Goal: Task Accomplishment & Management: Complete application form

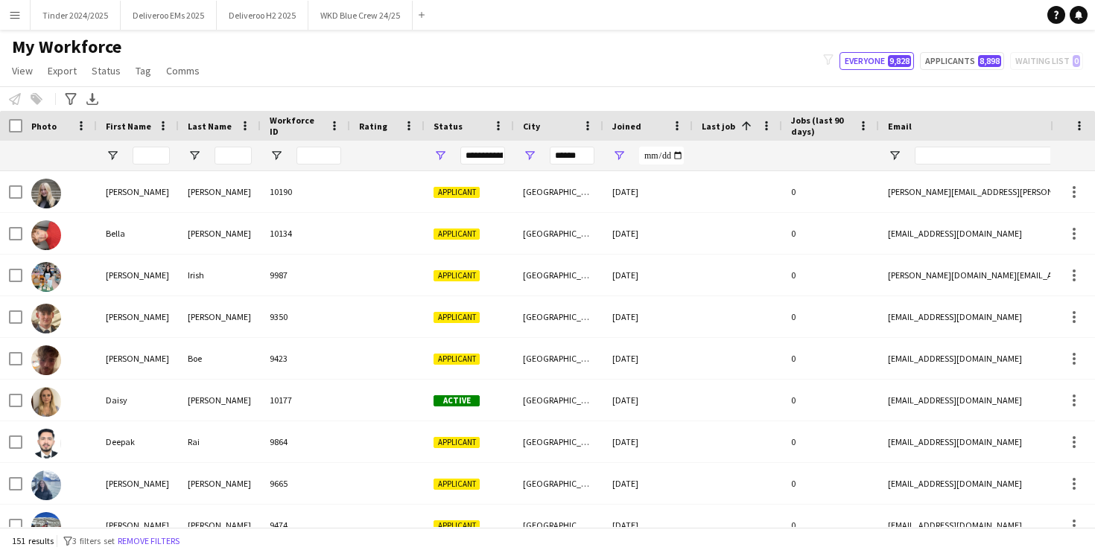
click at [19, 12] on app-icon "Menu" at bounding box center [15, 15] width 12 height 12
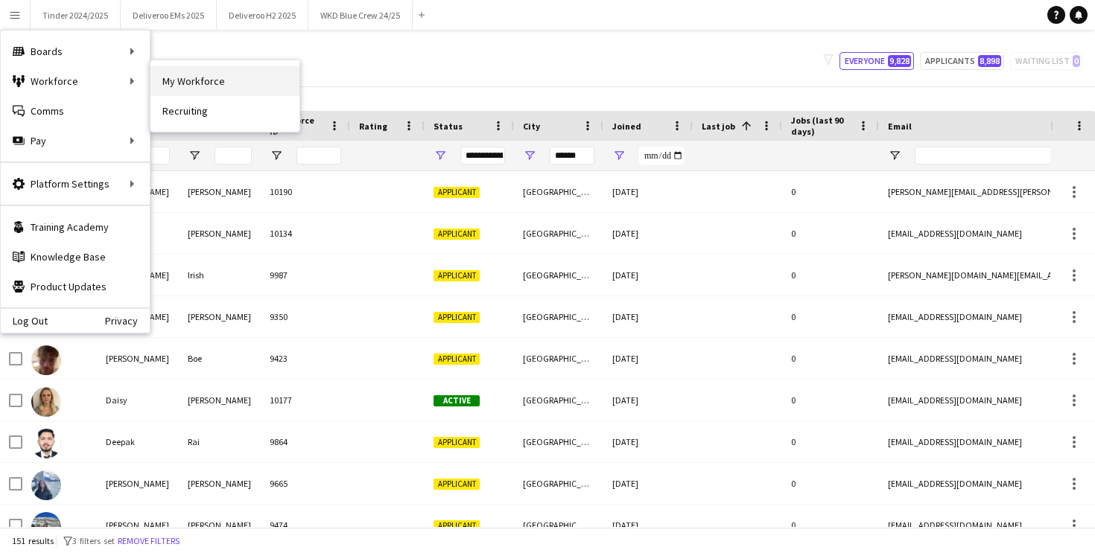
click at [211, 74] on link "My Workforce" at bounding box center [224, 81] width 149 height 30
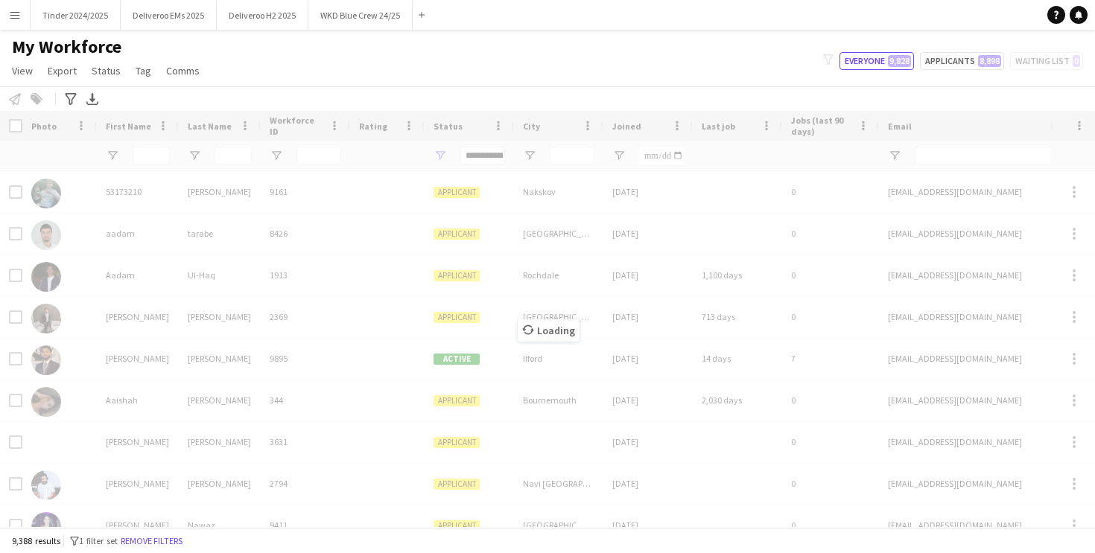
type input "**********"
type input "******"
type input "**********"
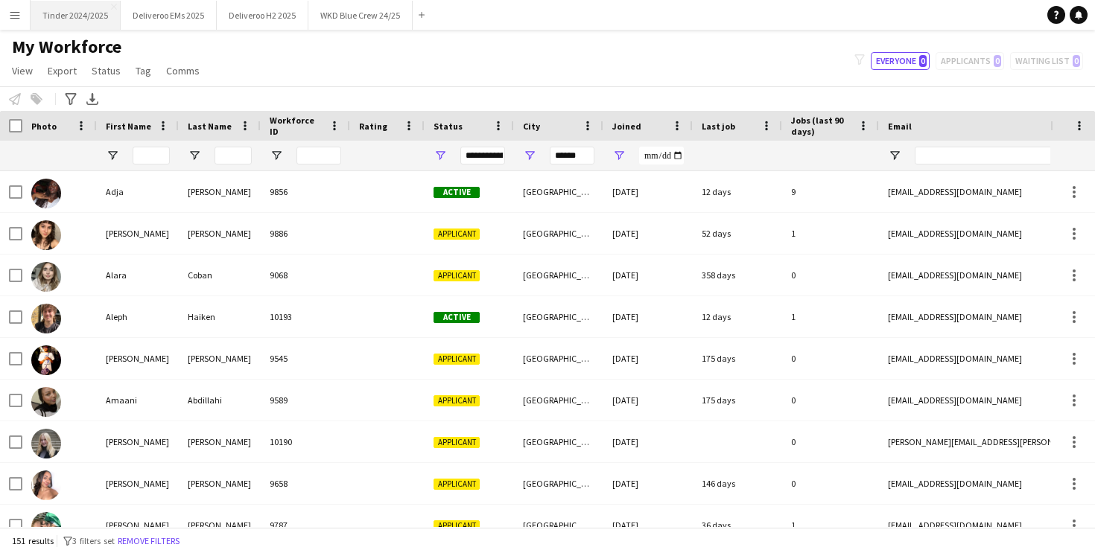
click at [81, 18] on button "Tinder 2024/2025 Close" at bounding box center [76, 15] width 90 height 29
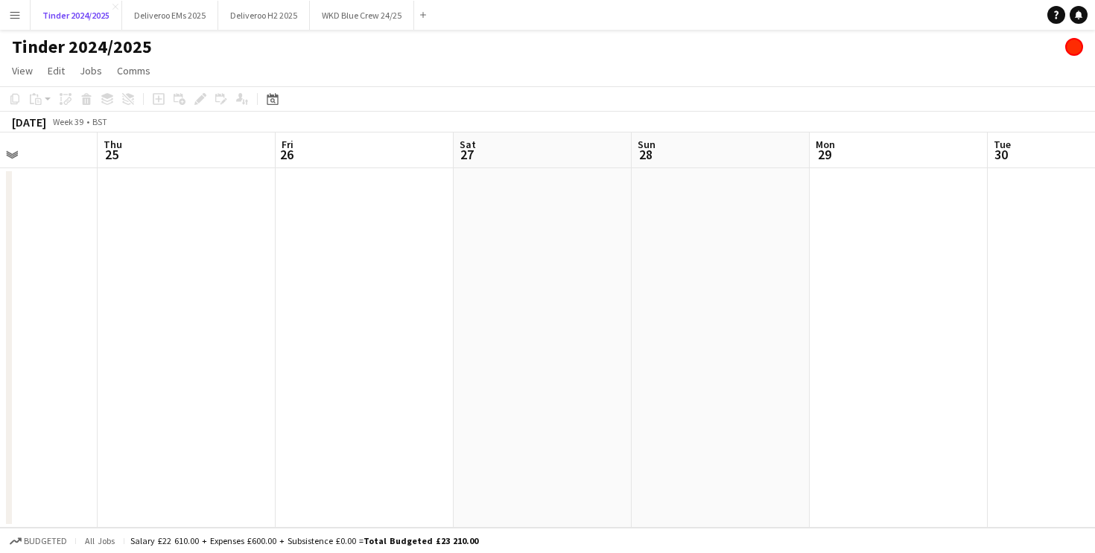
scroll to position [0, 393]
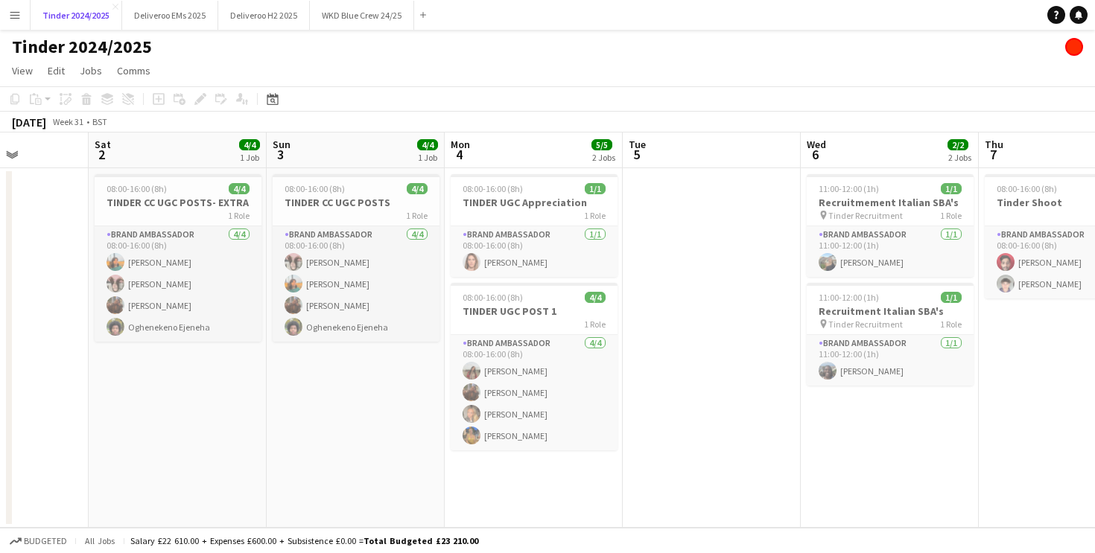
scroll to position [0, 438]
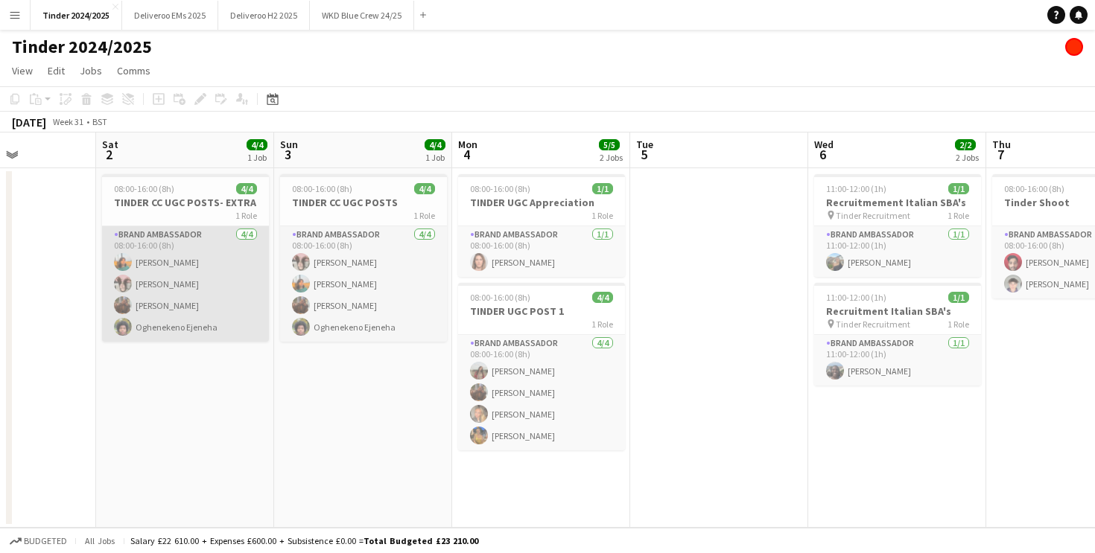
click at [185, 258] on app-card-role "Brand Ambassador [DATE] 08:00-16:00 (8h) [PERSON_NAME] [PERSON_NAME] [PERSON_NA…" at bounding box center [185, 283] width 167 height 115
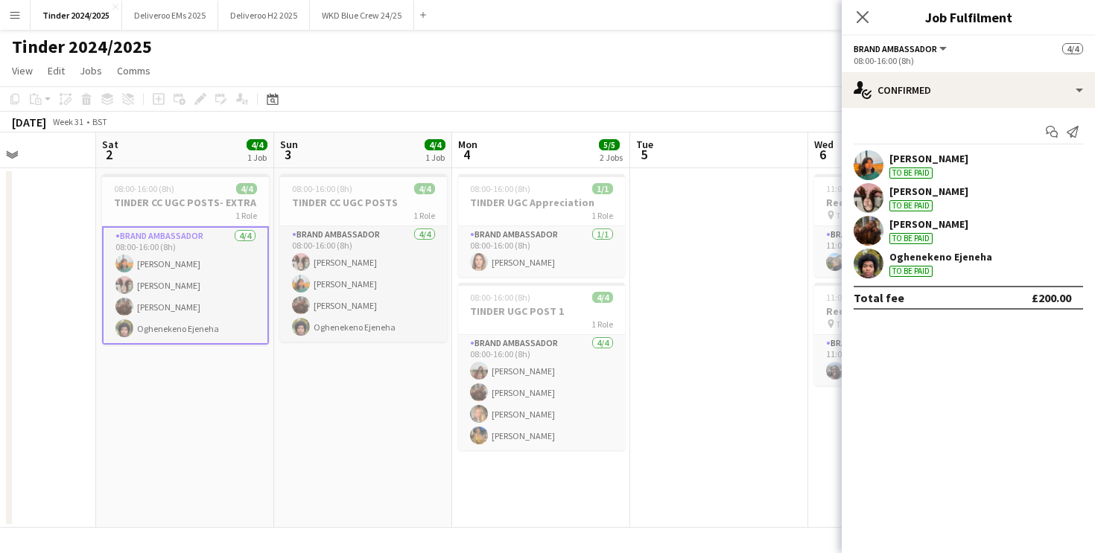
click at [974, 255] on div "Oghenekeno Ejeneha" at bounding box center [940, 256] width 103 height 13
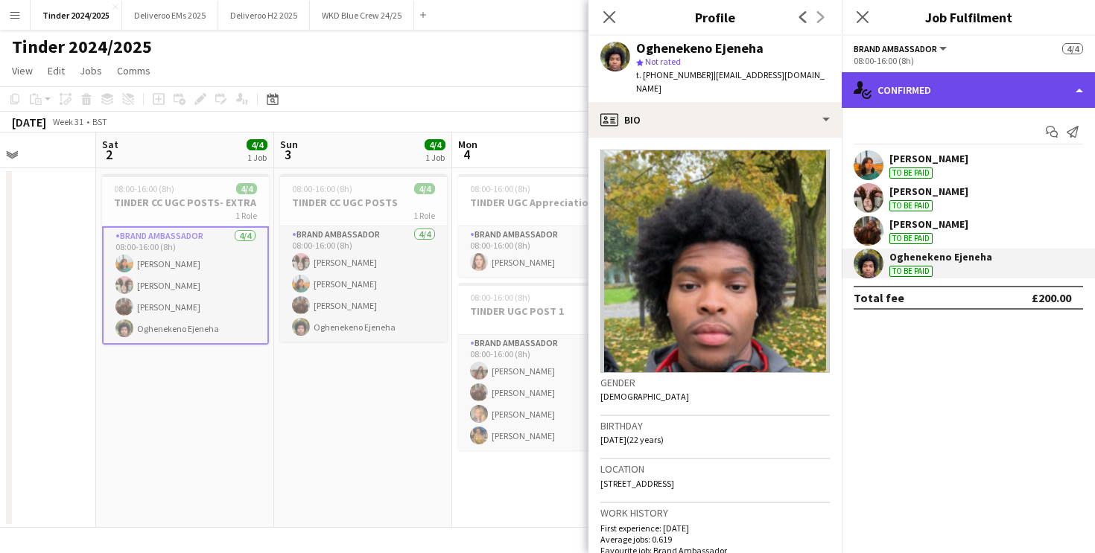
click at [1001, 99] on div "single-neutral-actions-check-2 Confirmed" at bounding box center [967, 90] width 253 height 36
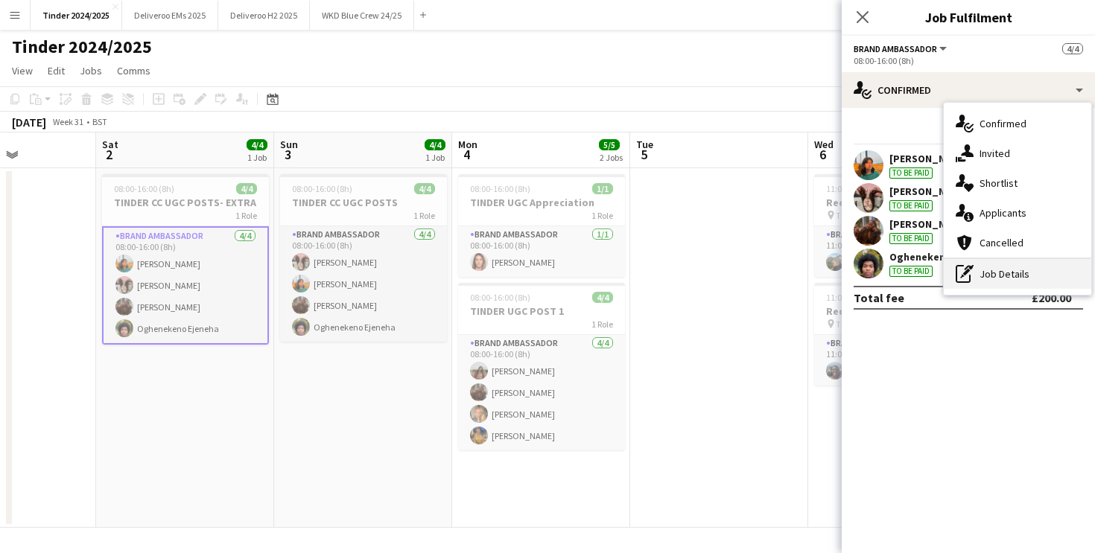
click at [1008, 275] on div "pen-write Job Details" at bounding box center [1016, 274] width 147 height 30
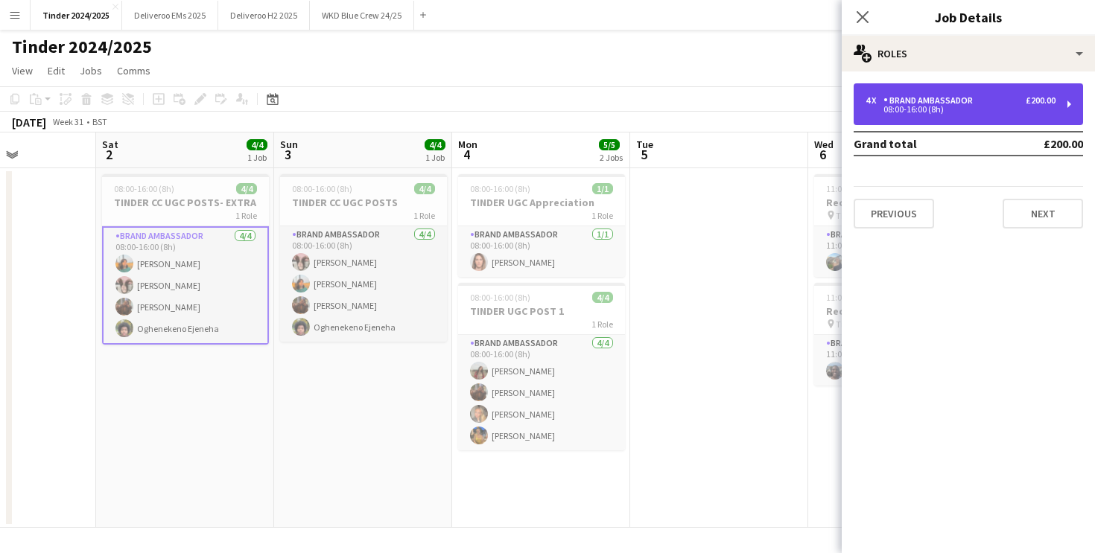
click at [1001, 113] on div "4 x Brand Ambassador £200.00 08:00-16:00 (8h)" at bounding box center [967, 104] width 229 height 42
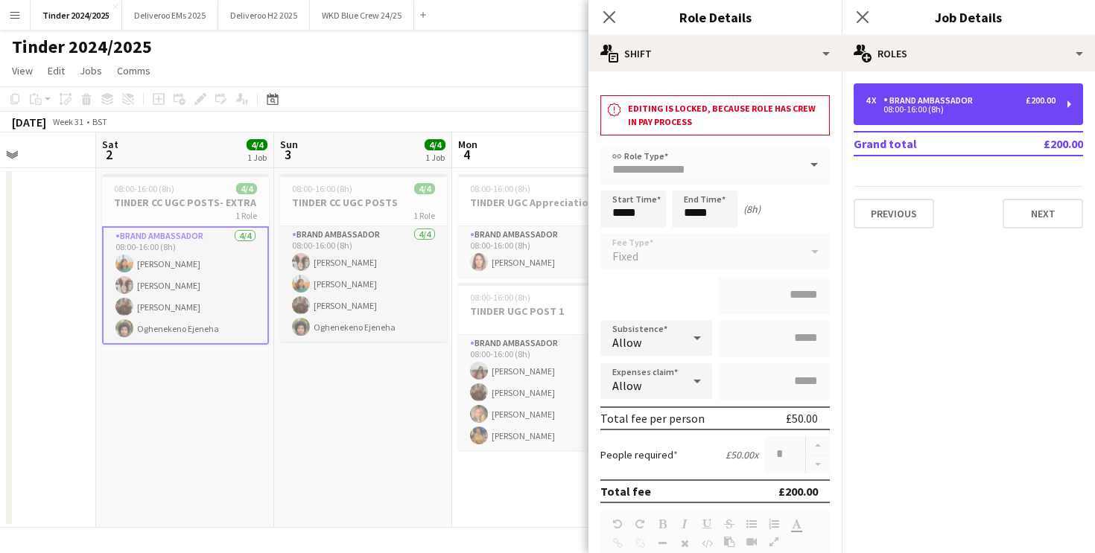
scroll to position [18, 0]
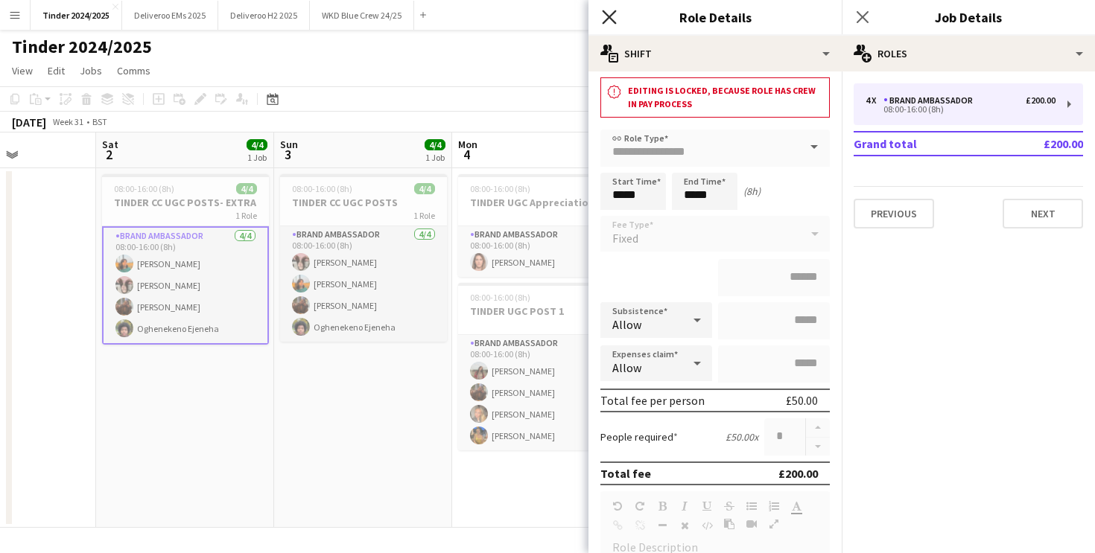
click at [606, 18] on icon "Close pop-in" at bounding box center [609, 17] width 14 height 14
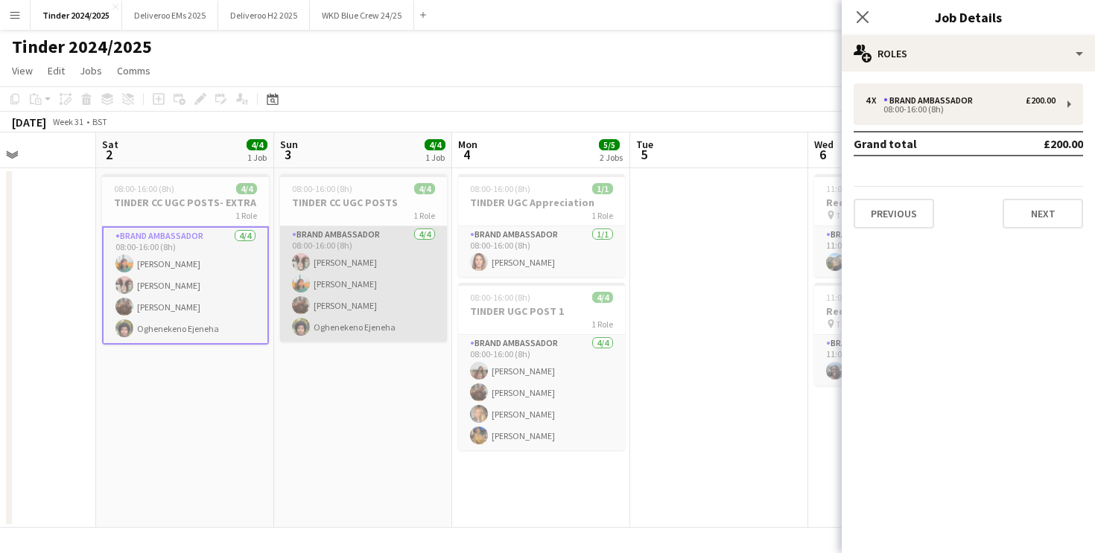
click at [346, 299] on app-card-role "Brand Ambassador [DATE] 08:00-16:00 (8h) [PERSON_NAME] [PERSON_NAME] [PERSON_NA…" at bounding box center [363, 283] width 167 height 115
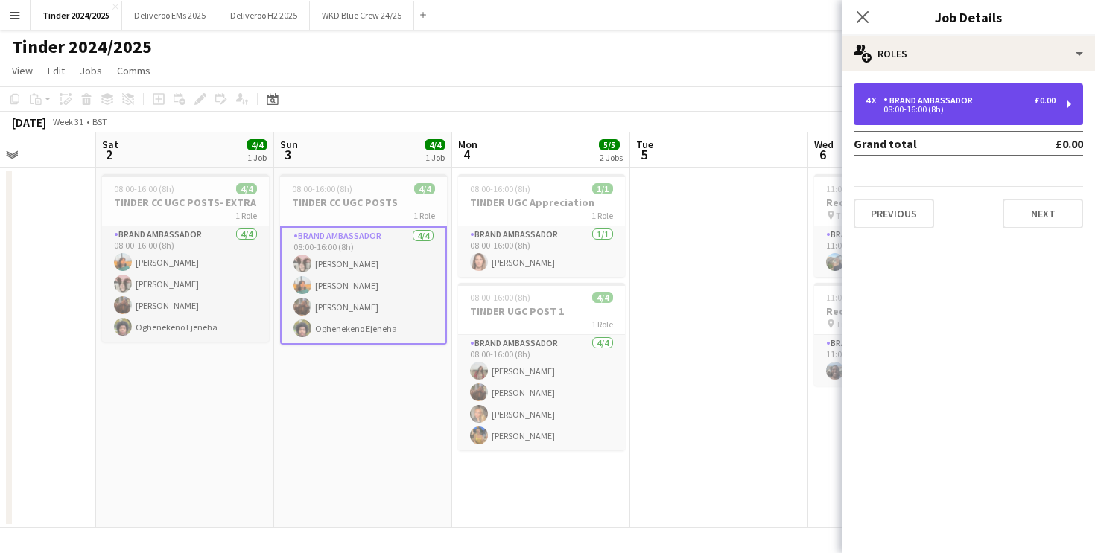
click at [915, 107] on div "08:00-16:00 (8h)" at bounding box center [960, 109] width 190 height 7
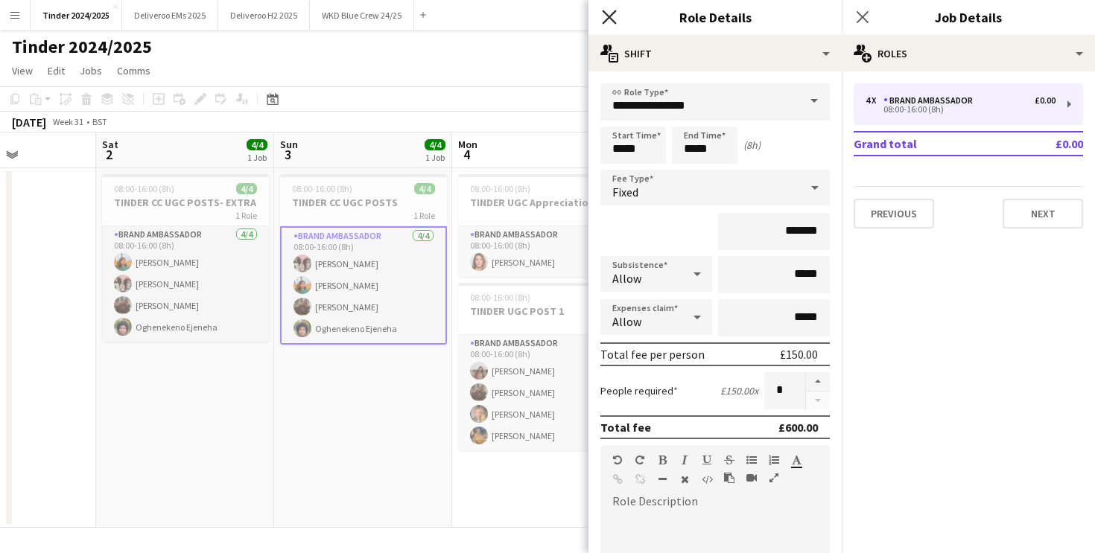
click at [610, 15] on icon at bounding box center [609, 17] width 14 height 14
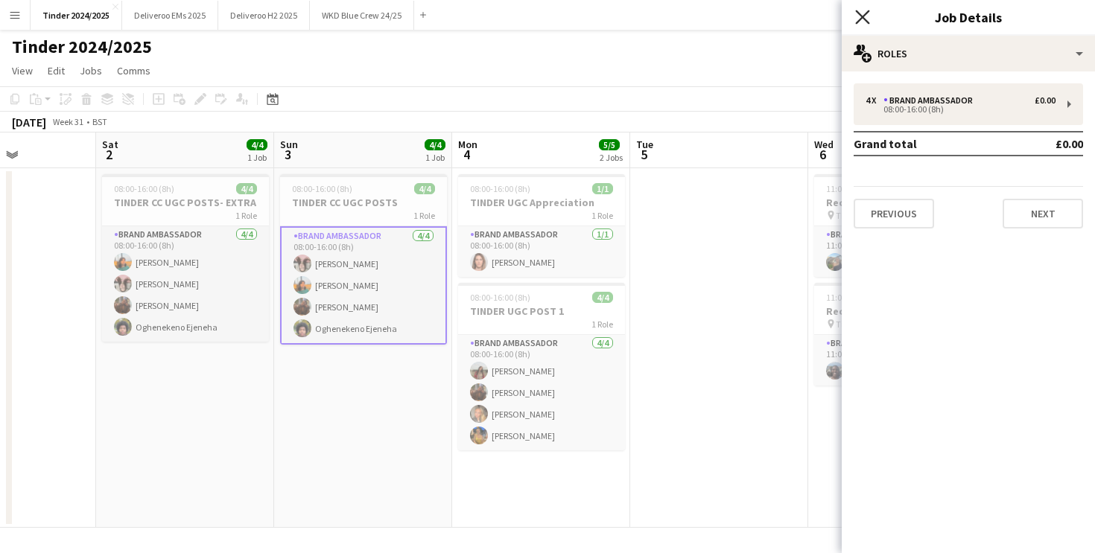
click at [867, 19] on icon "Close pop-in" at bounding box center [862, 17] width 14 height 14
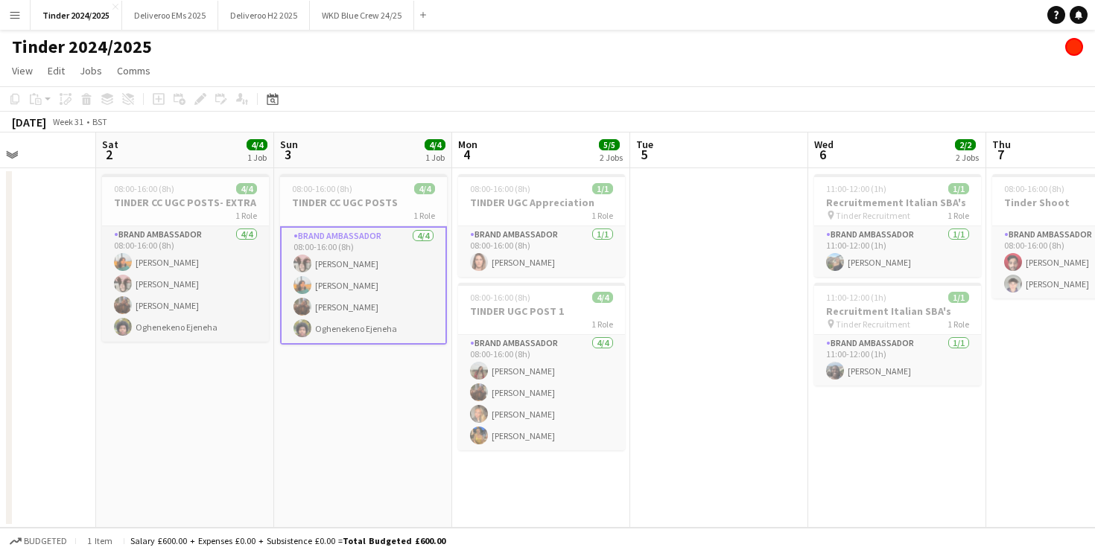
click at [156, 411] on app-date-cell "08:00-16:00 (8h) 4/4 TINDER CC UGC POSTS- EXTRA 1 Role Brand Ambassador [DATE] …" at bounding box center [185, 348] width 178 height 360
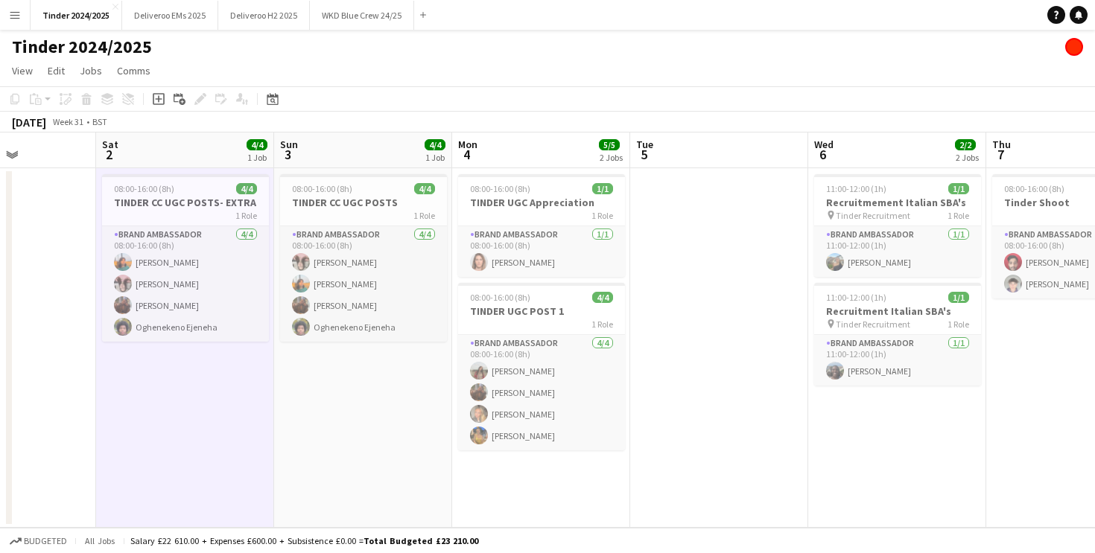
click at [53, 407] on app-date-cell at bounding box center [7, 348] width 178 height 360
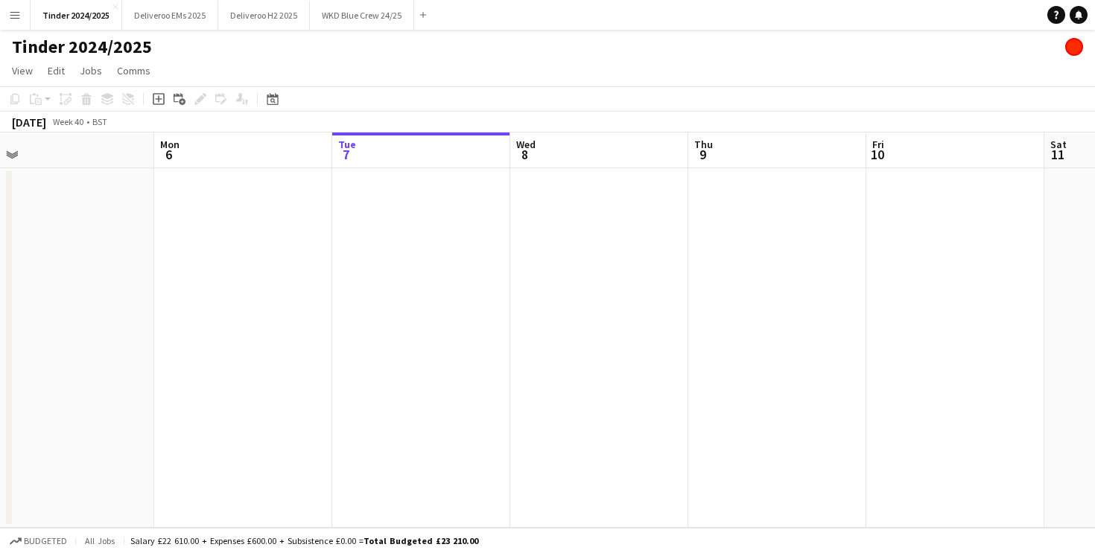
scroll to position [0, 445]
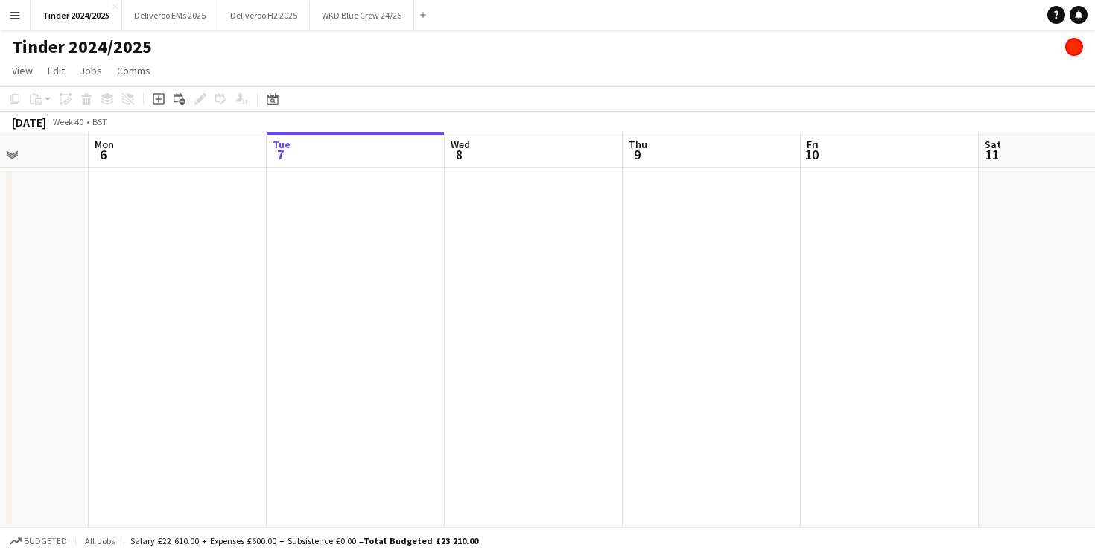
click at [338, 251] on app-date-cell at bounding box center [356, 348] width 178 height 360
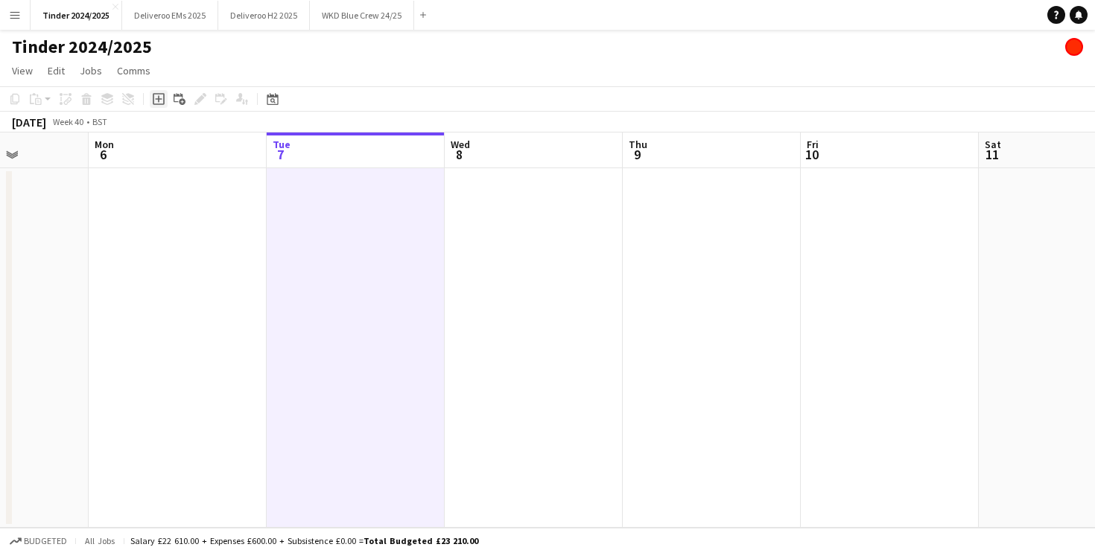
click at [153, 102] on icon at bounding box center [159, 99] width 12 height 12
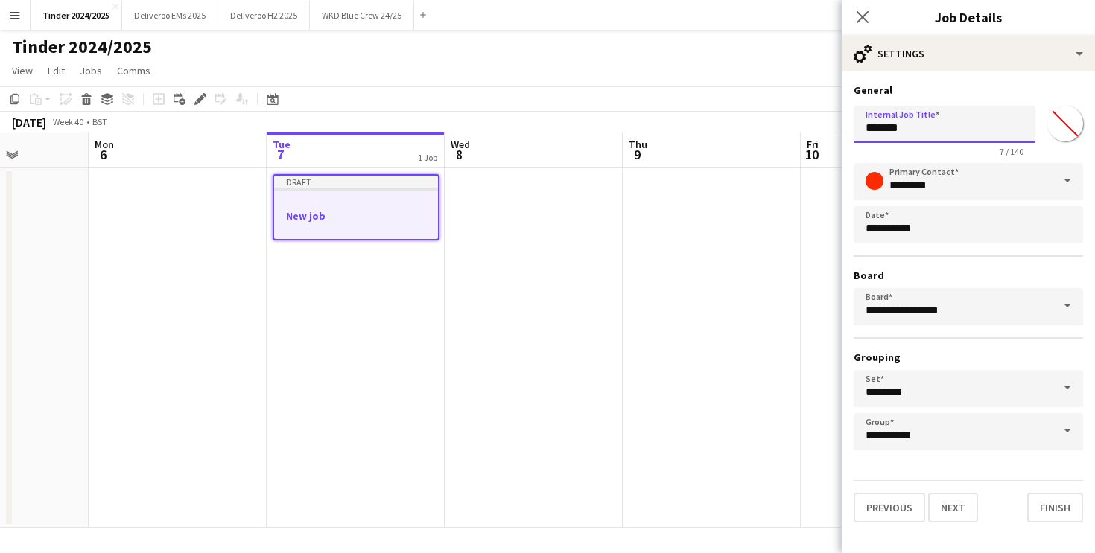
drag, startPoint x: 920, startPoint y: 127, endPoint x: 789, endPoint y: 127, distance: 131.0
click at [789, 127] on body "Menu Boards Boards Boards All jobs Status Workforce Workforce My Workforce Recr…" at bounding box center [547, 276] width 1095 height 553
type input "**********"
click at [956, 517] on button "Next" at bounding box center [953, 508] width 50 height 30
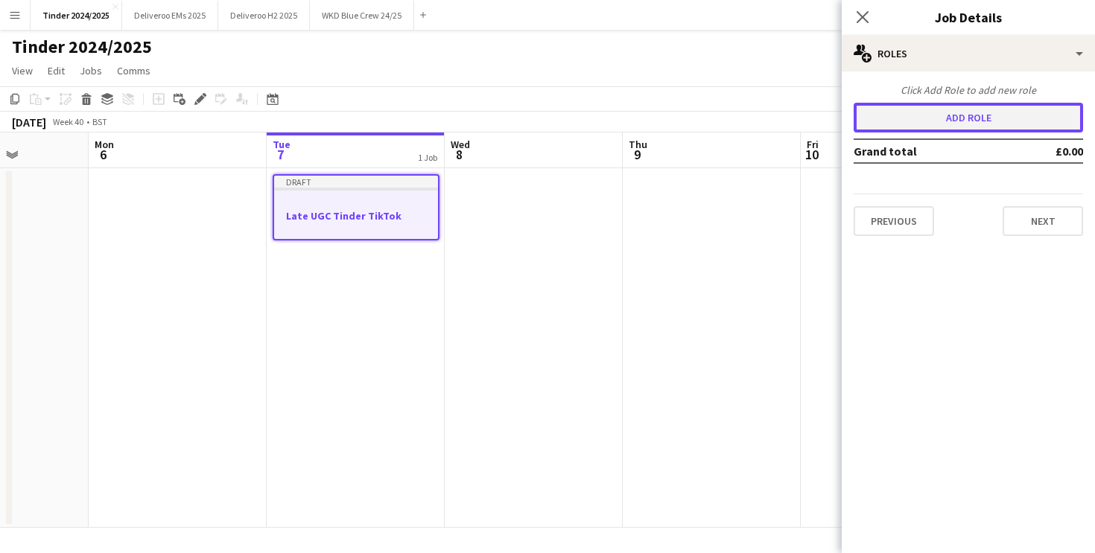
click at [914, 105] on button "Add role" at bounding box center [967, 118] width 229 height 30
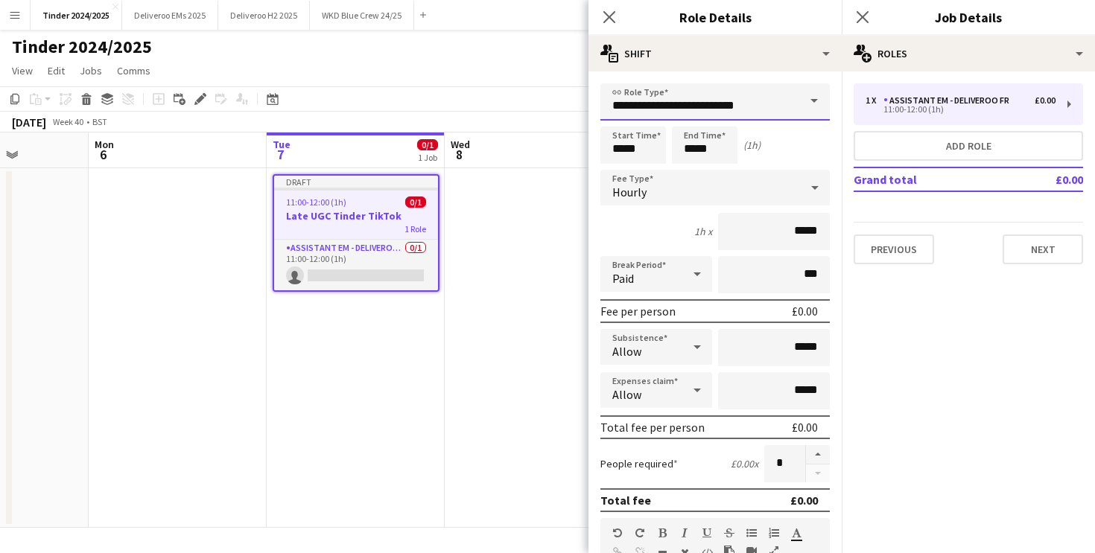
click at [741, 107] on input "**********" at bounding box center [714, 101] width 229 height 37
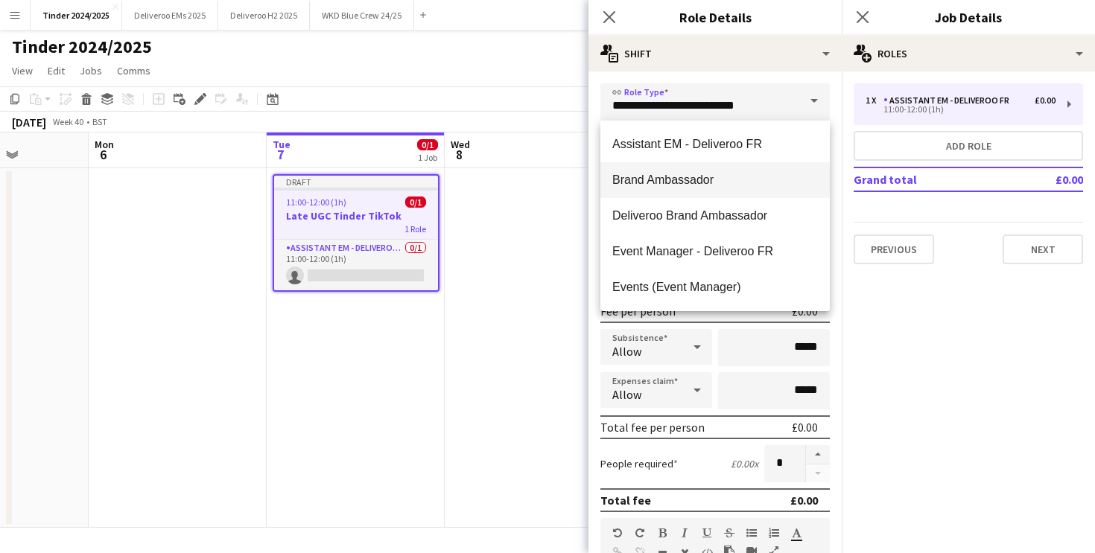
click at [726, 179] on span "Brand Ambassador" at bounding box center [714, 180] width 205 height 14
type input "**********"
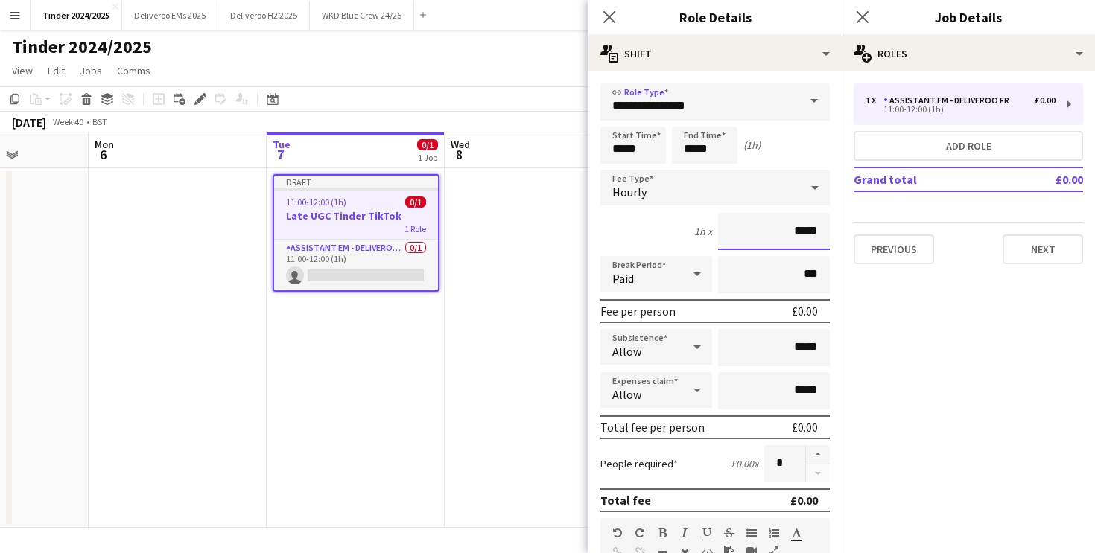
click at [780, 229] on input "*****" at bounding box center [774, 231] width 112 height 37
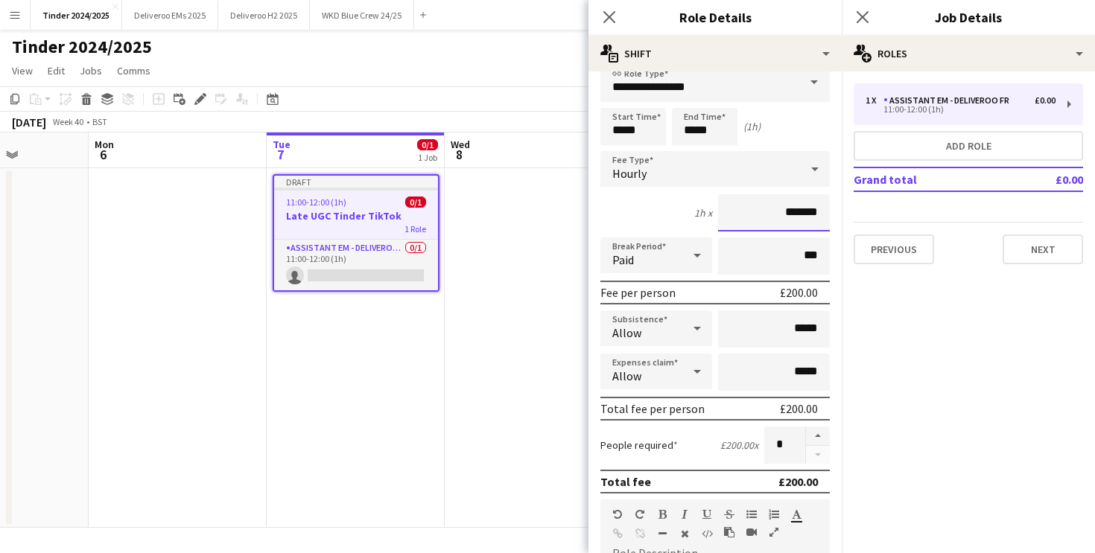
scroll to position [40, 0]
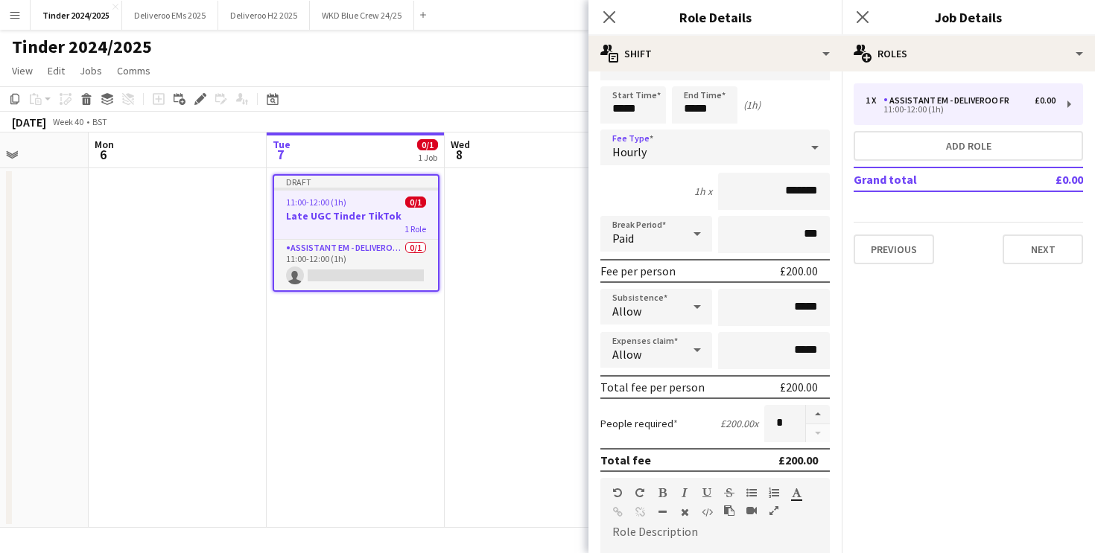
click at [722, 162] on div "Hourly" at bounding box center [700, 148] width 200 height 36
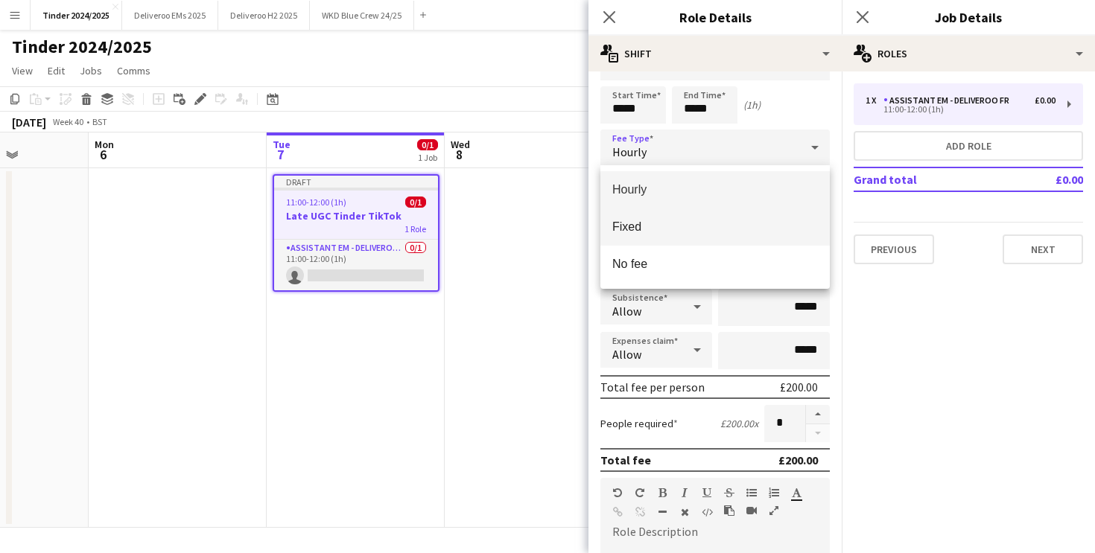
click at [695, 229] on span "Fixed" at bounding box center [714, 227] width 205 height 14
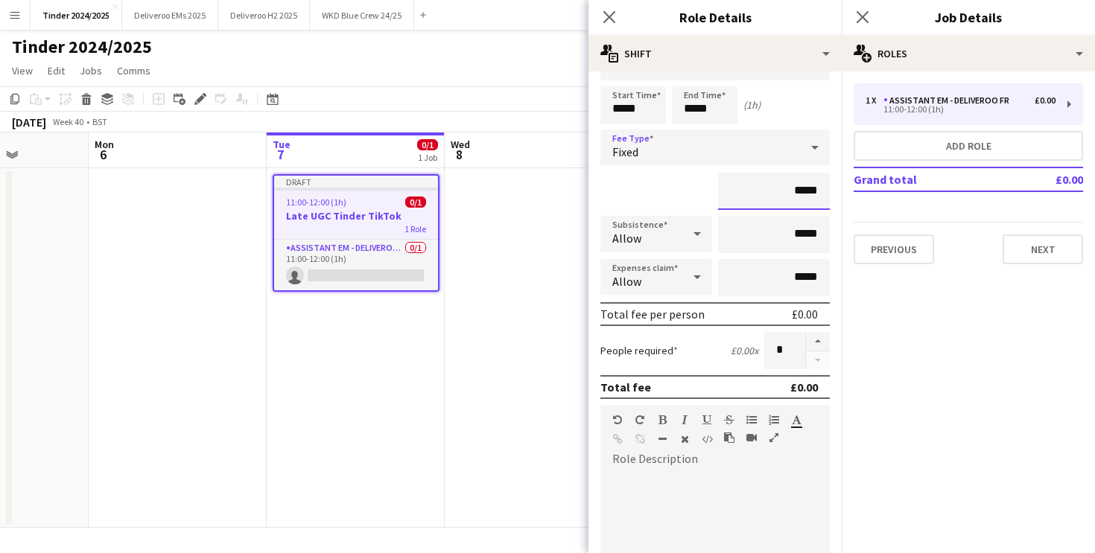
click at [794, 191] on input "*****" at bounding box center [774, 191] width 112 height 37
type input "*******"
click at [710, 498] on div at bounding box center [714, 560] width 229 height 179
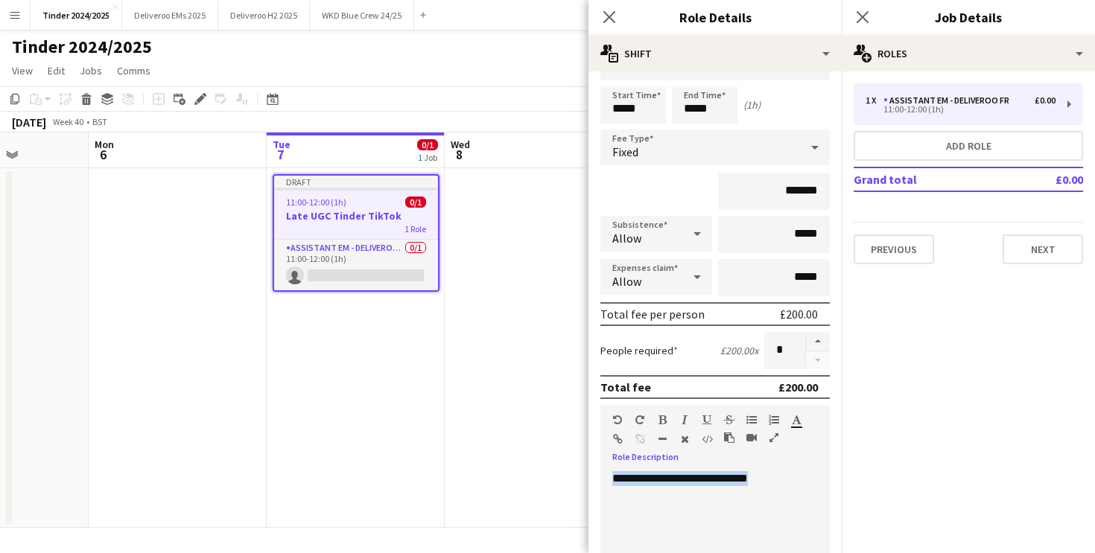
drag, startPoint x: 800, startPoint y: 481, endPoint x: 576, endPoint y: 481, distance: 224.9
click at [576, 481] on body "Menu Boards Boards Boards All jobs Status Workforce Workforce My Workforce Recr…" at bounding box center [547, 276] width 1095 height 553
click at [818, 476] on div "**********" at bounding box center [714, 560] width 229 height 179
drag, startPoint x: 666, startPoint y: 497, endPoint x: 573, endPoint y: 459, distance: 100.5
click at [573, 459] on body "Menu Boards Boards Boards All jobs Status Workforce Workforce My Workforce Recr…" at bounding box center [547, 276] width 1095 height 553
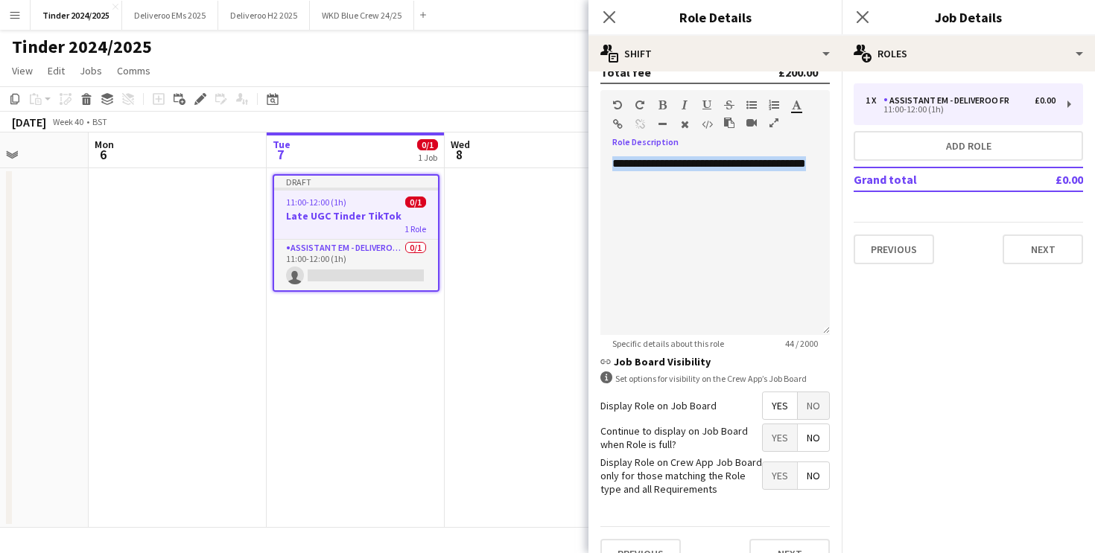
click at [809, 401] on span "No" at bounding box center [812, 405] width 31 height 27
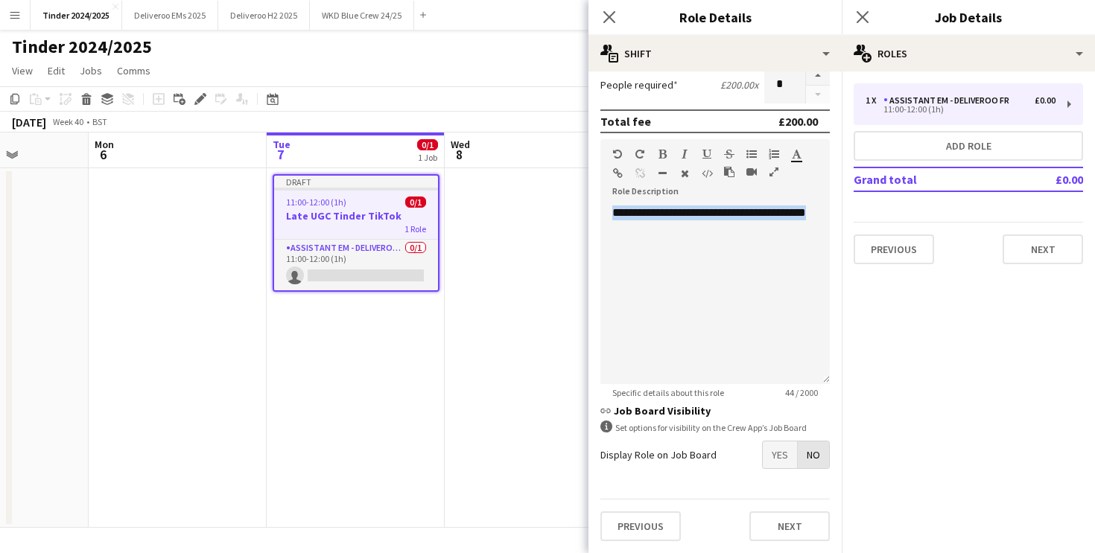
scroll to position [306, 0]
click at [800, 527] on button "Next" at bounding box center [789, 527] width 80 height 30
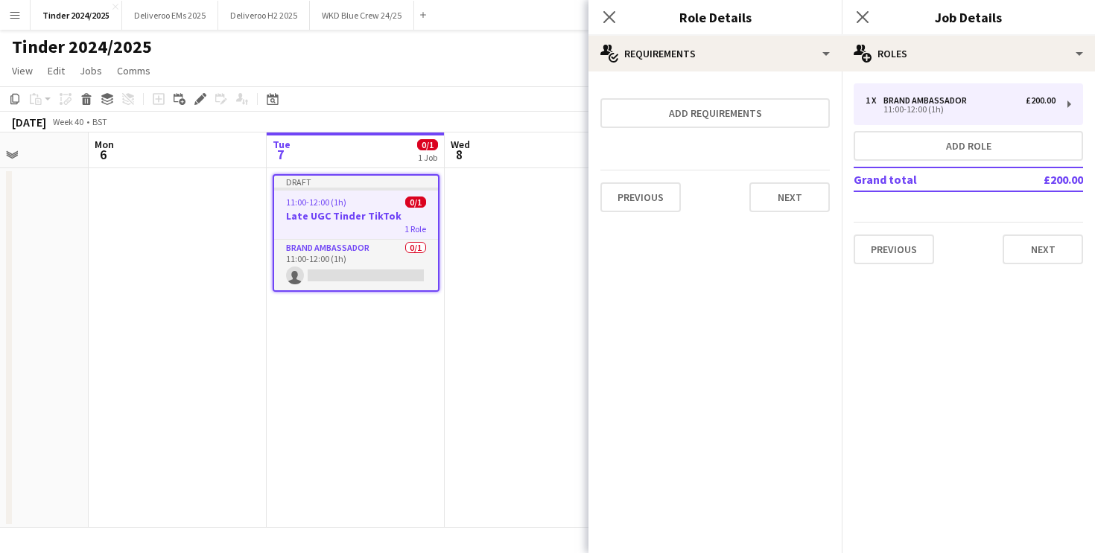
scroll to position [0, 0]
click at [780, 203] on button "Next" at bounding box center [789, 197] width 80 height 30
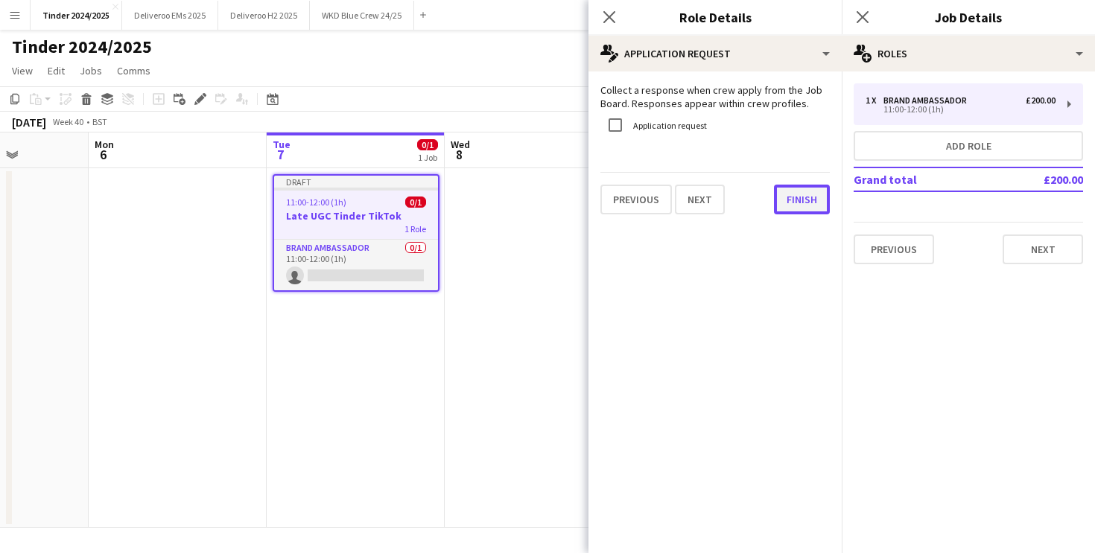
click at [786, 203] on button "Finish" at bounding box center [802, 200] width 56 height 30
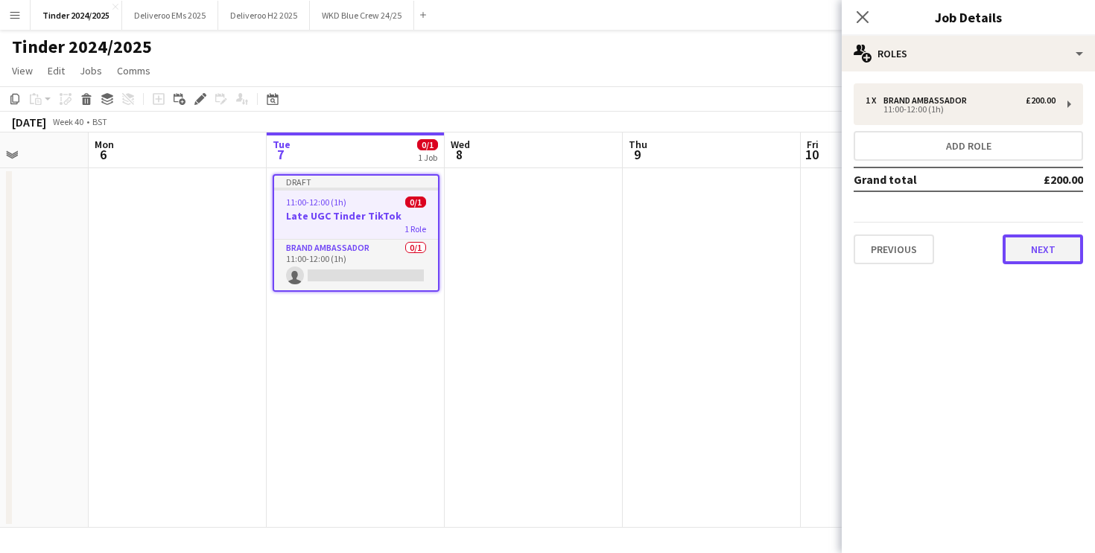
click at [1043, 257] on button "Next" at bounding box center [1042, 250] width 80 height 30
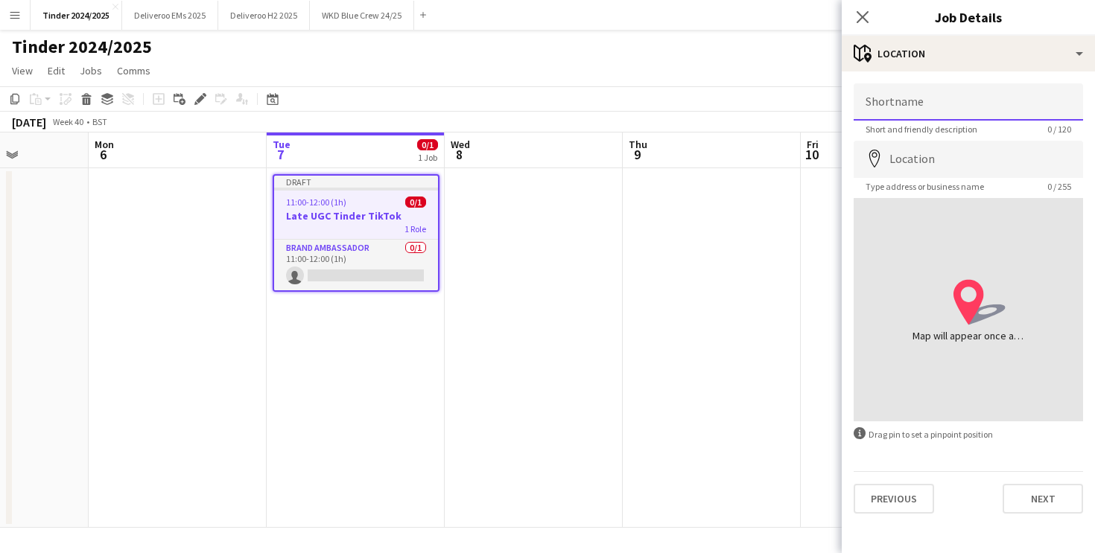
click at [940, 107] on input "Shortname" at bounding box center [967, 101] width 229 height 37
type input "**"
click at [941, 159] on input "Location" at bounding box center [967, 159] width 229 height 37
type input "**********"
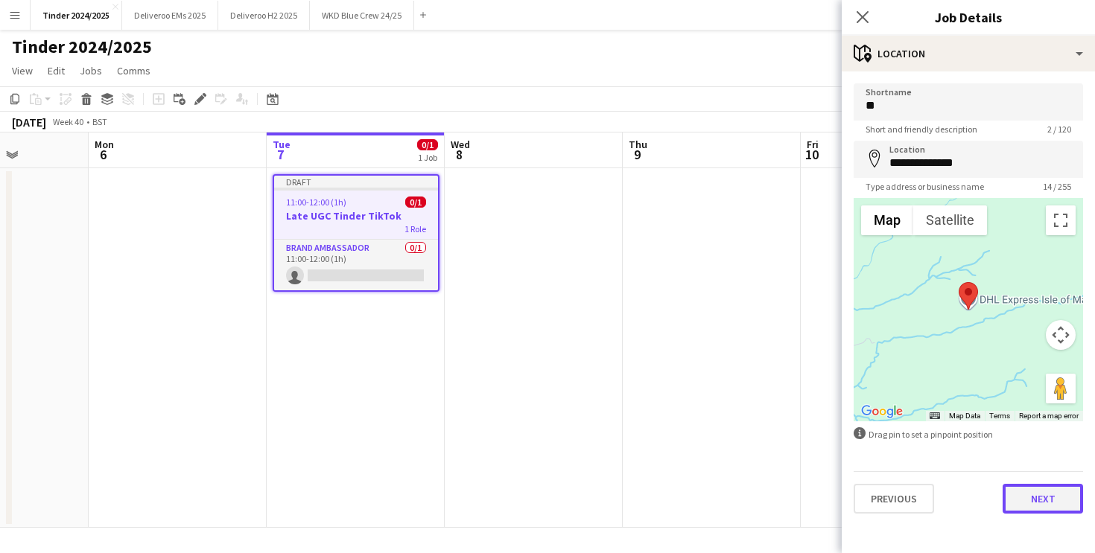
click at [1035, 493] on button "Next" at bounding box center [1042, 499] width 80 height 30
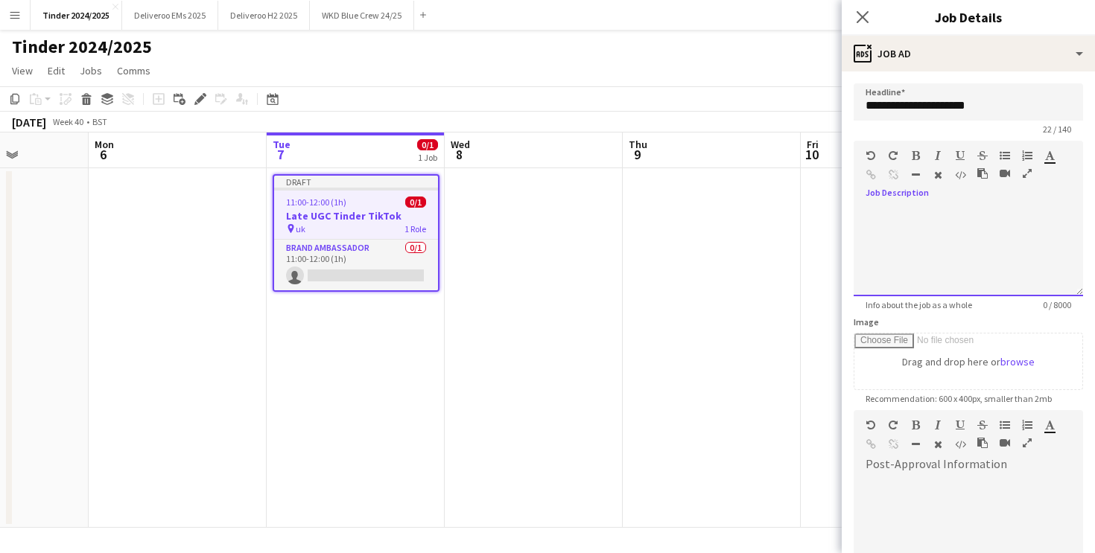
click at [966, 229] on div at bounding box center [967, 251] width 229 height 89
paste div
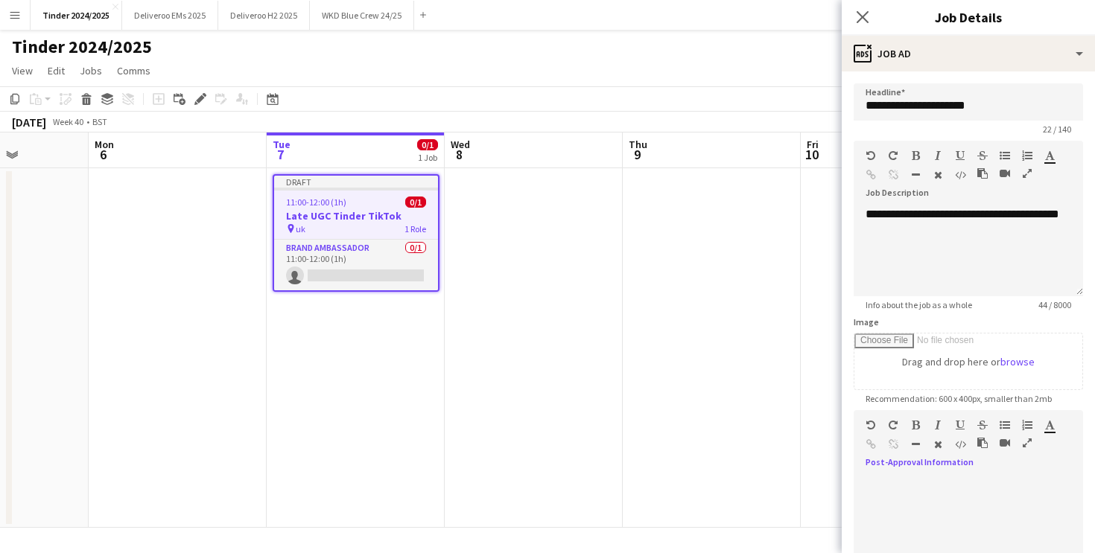
click at [919, 471] on div at bounding box center [967, 516] width 229 height 100
paste div
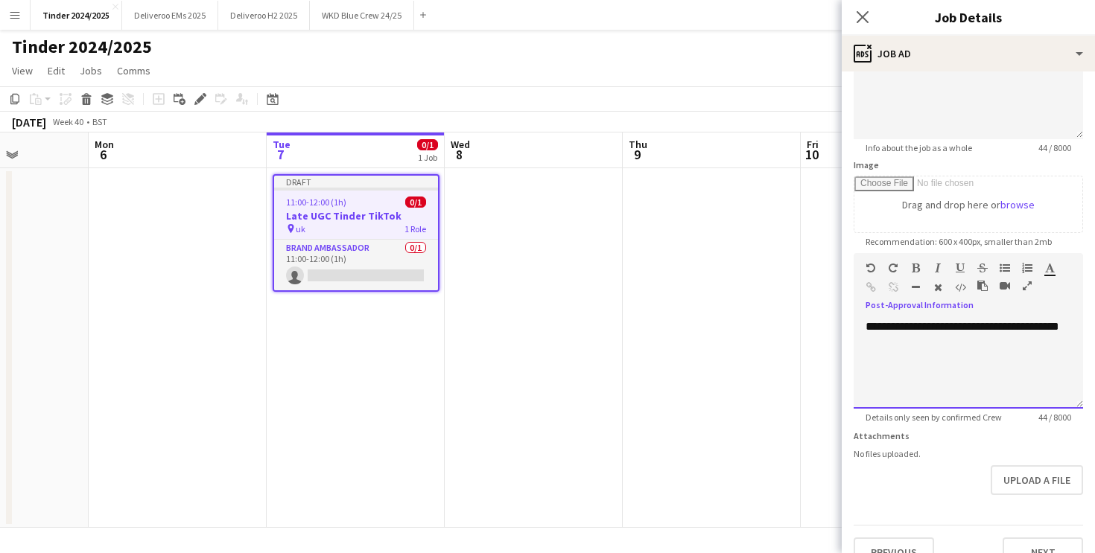
scroll to position [182, 0]
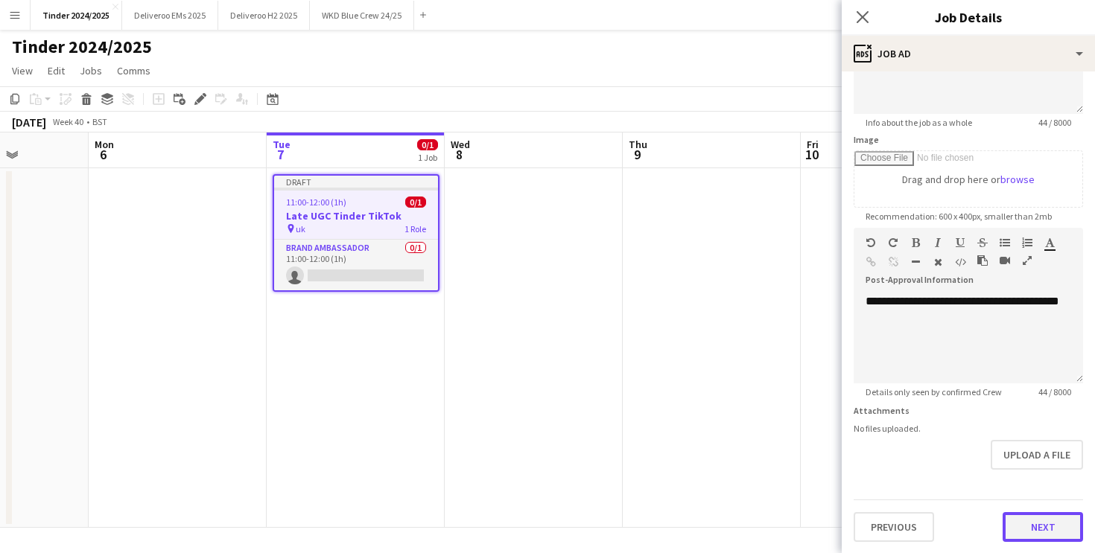
click at [1033, 520] on button "Next" at bounding box center [1042, 527] width 80 height 30
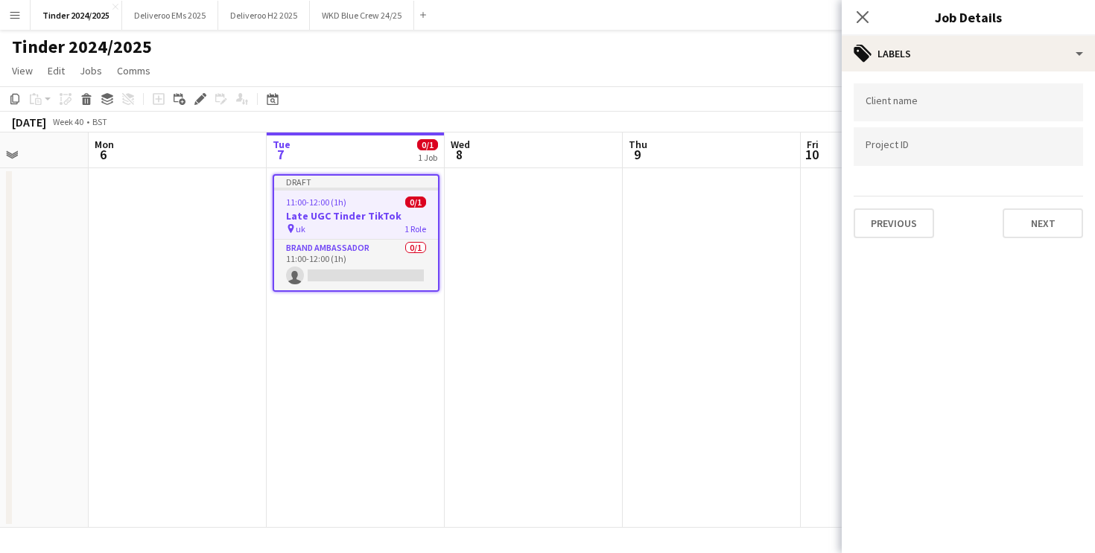
click at [925, 110] on div at bounding box center [967, 102] width 229 height 38
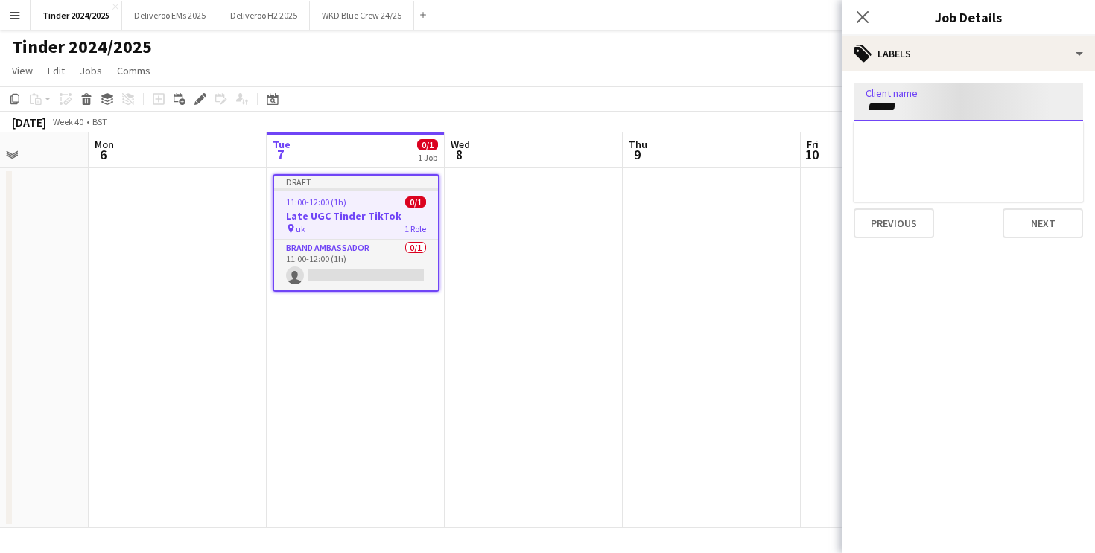
type input "******"
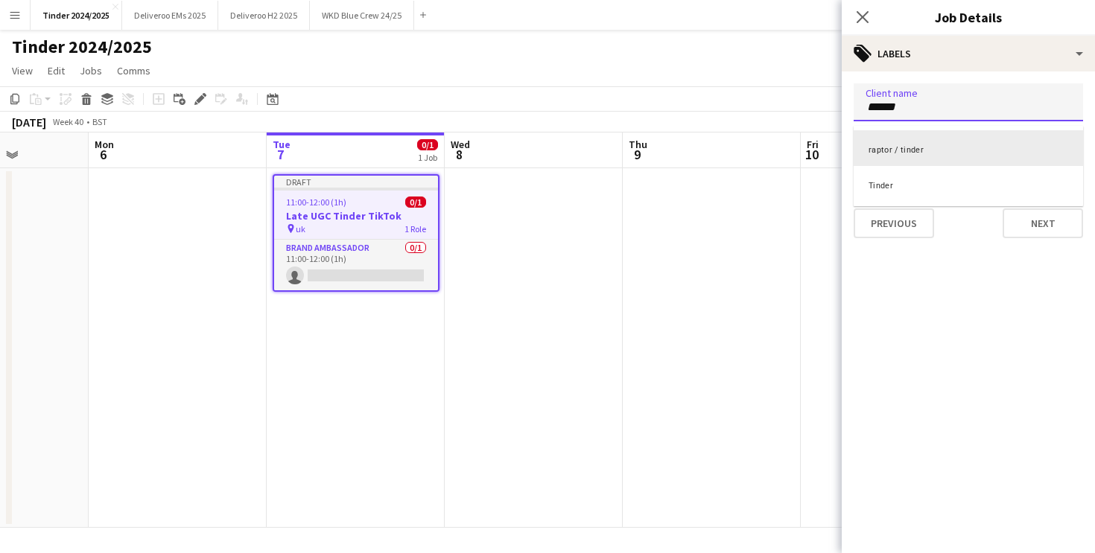
click at [937, 160] on div "raptor / tinder" at bounding box center [967, 148] width 229 height 36
click at [965, 106] on icon "Remove tag" at bounding box center [964, 106] width 7 height 7
type input "******"
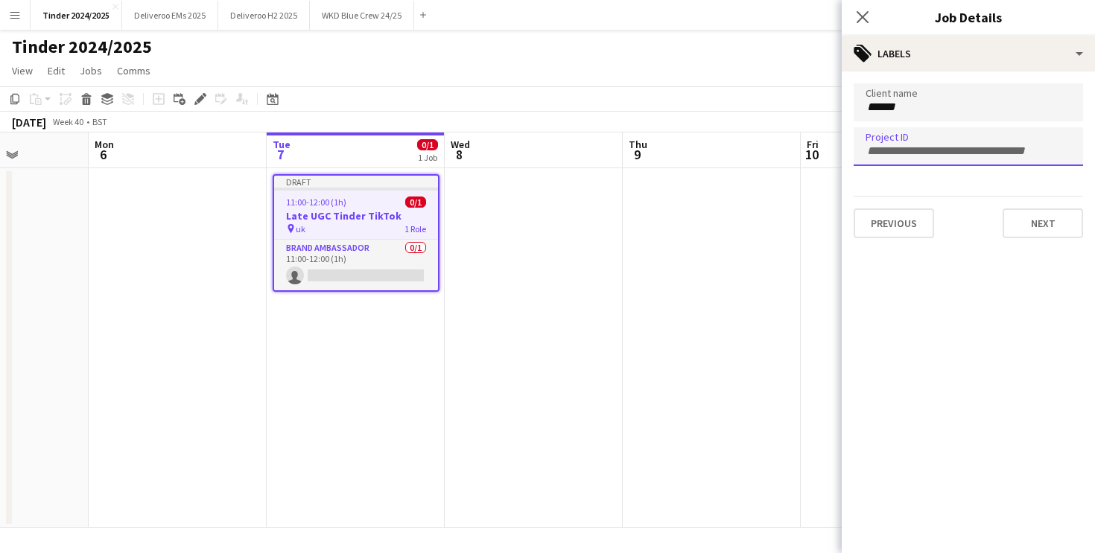
click at [910, 138] on div at bounding box center [967, 146] width 229 height 38
type input "******"
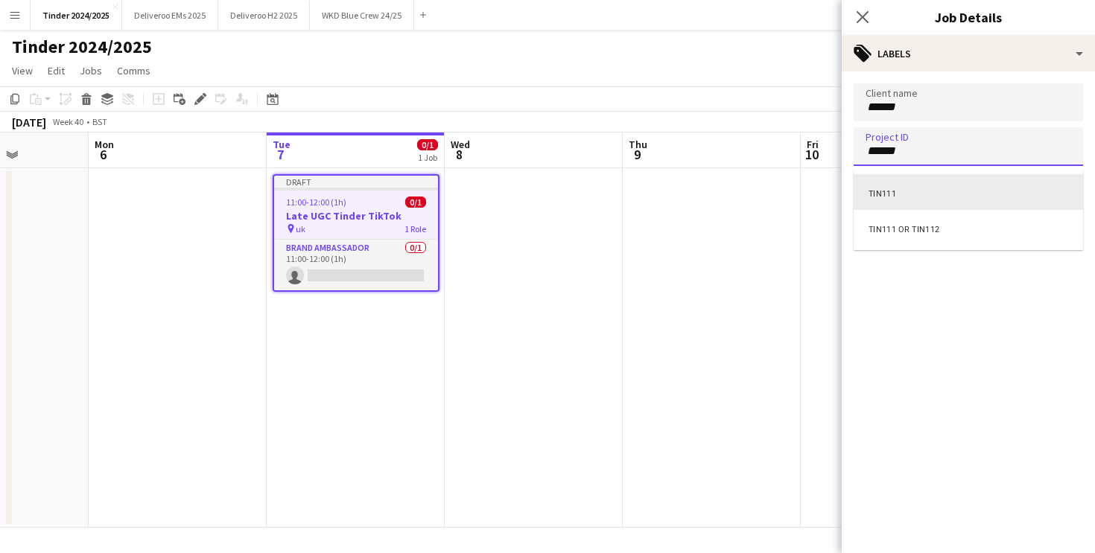
click at [909, 188] on div "TIN111" at bounding box center [967, 192] width 229 height 36
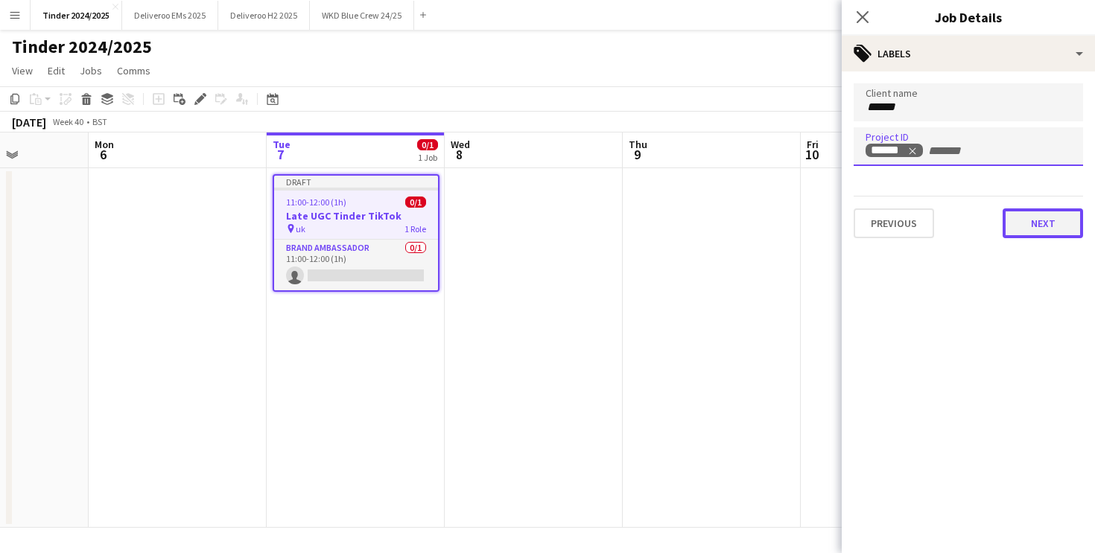
click at [1040, 222] on button "Next" at bounding box center [1042, 223] width 80 height 30
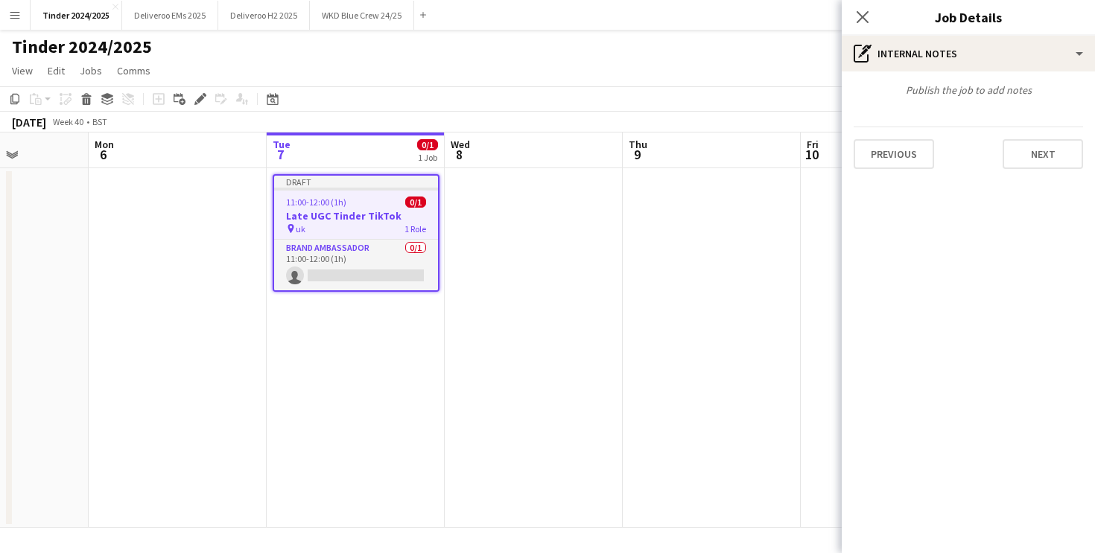
click at [1039, 136] on div "Previous Next" at bounding box center [967, 148] width 229 height 42
click at [1039, 154] on button "Next" at bounding box center [1042, 154] width 80 height 30
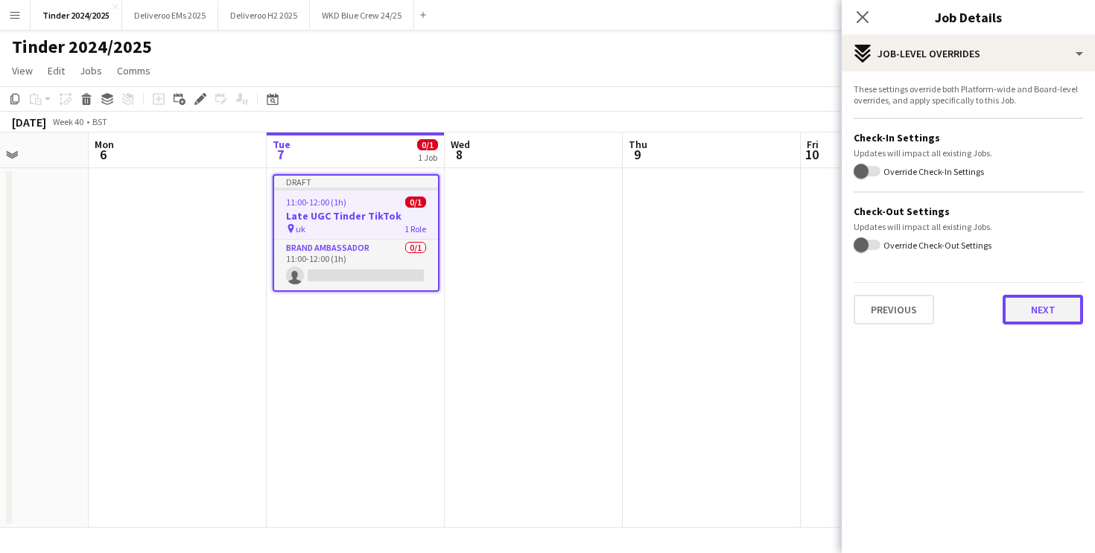
click at [1036, 311] on button "Next" at bounding box center [1042, 310] width 80 height 30
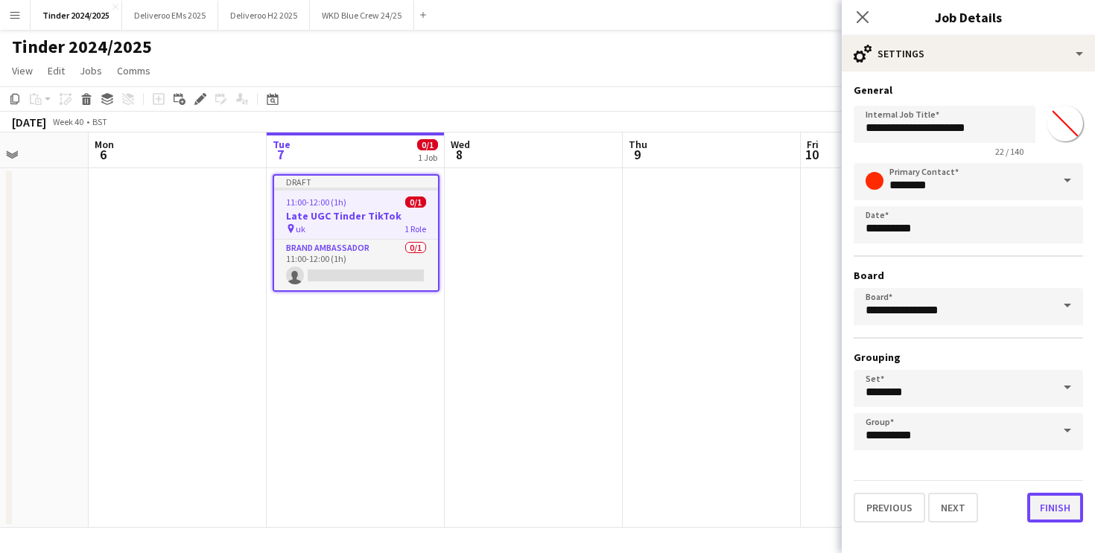
click at [1058, 515] on button "Finish" at bounding box center [1055, 508] width 56 height 30
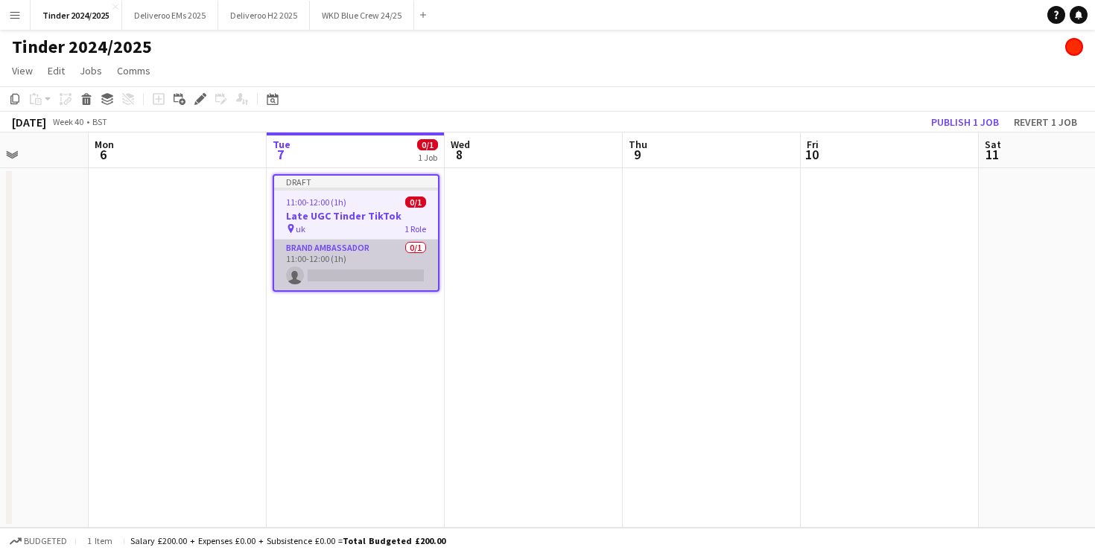
click at [392, 268] on app-card-role "Brand Ambassador 0/1 11:00-12:00 (1h) single-neutral-actions" at bounding box center [356, 265] width 164 height 51
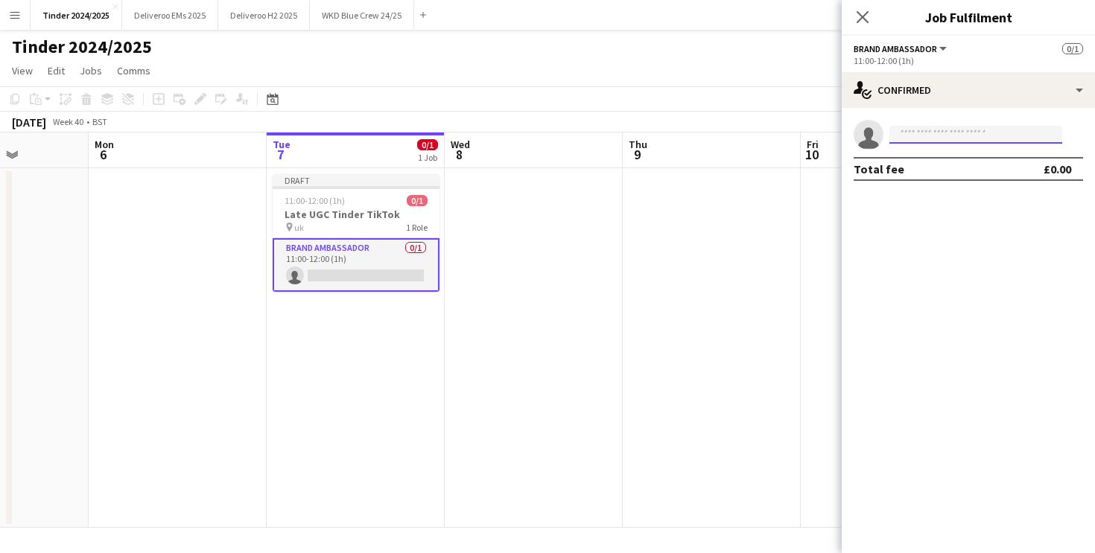
click at [961, 142] on input at bounding box center [975, 135] width 173 height 18
type input "*"
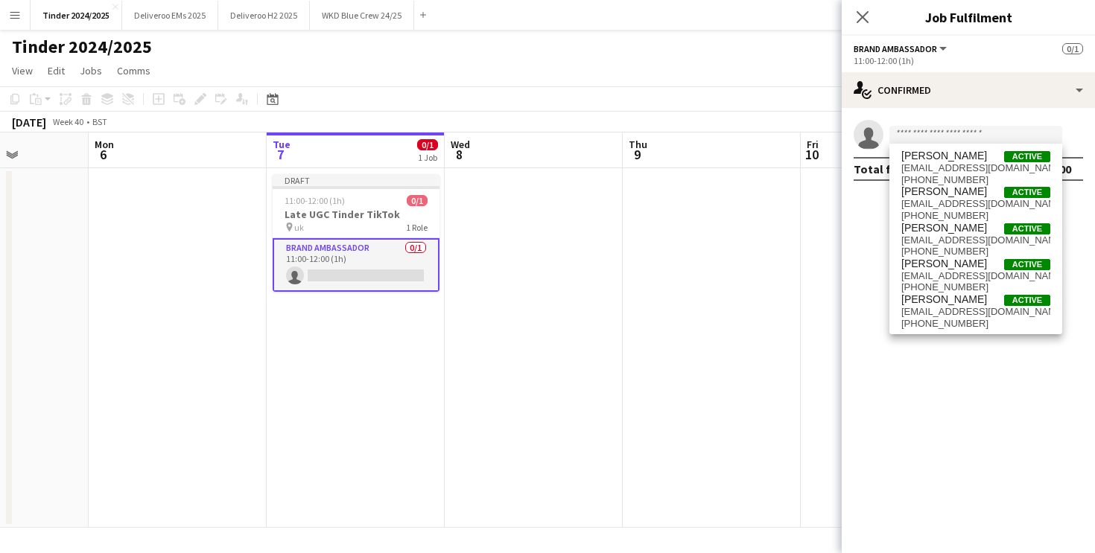
click at [775, 63] on app-page-menu "View Day view expanded Day view collapsed Month view Date picker Jump to [DATE]…" at bounding box center [547, 72] width 1095 height 28
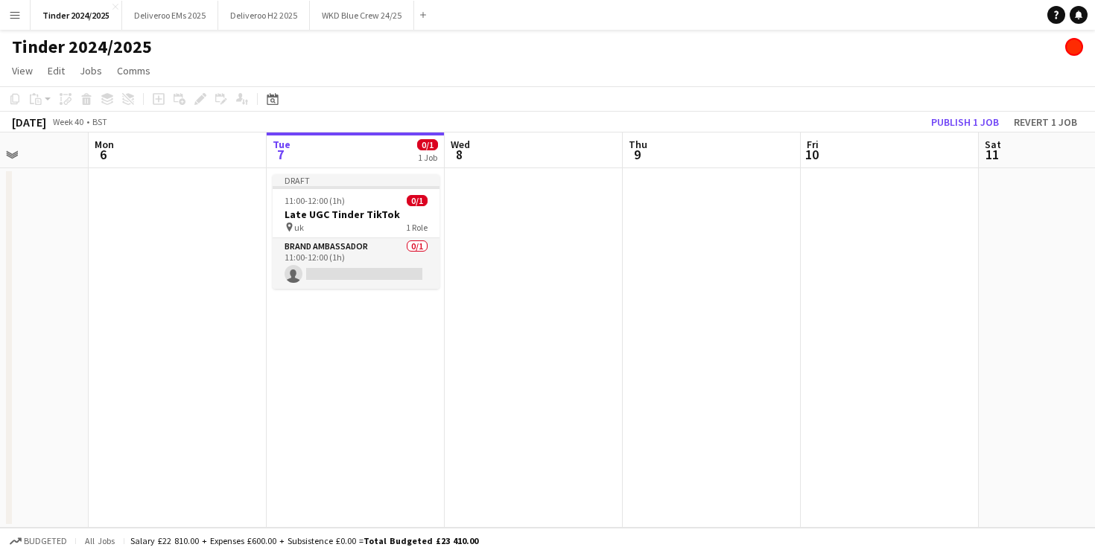
click at [16, 10] on app-icon "Menu" at bounding box center [15, 15] width 12 height 12
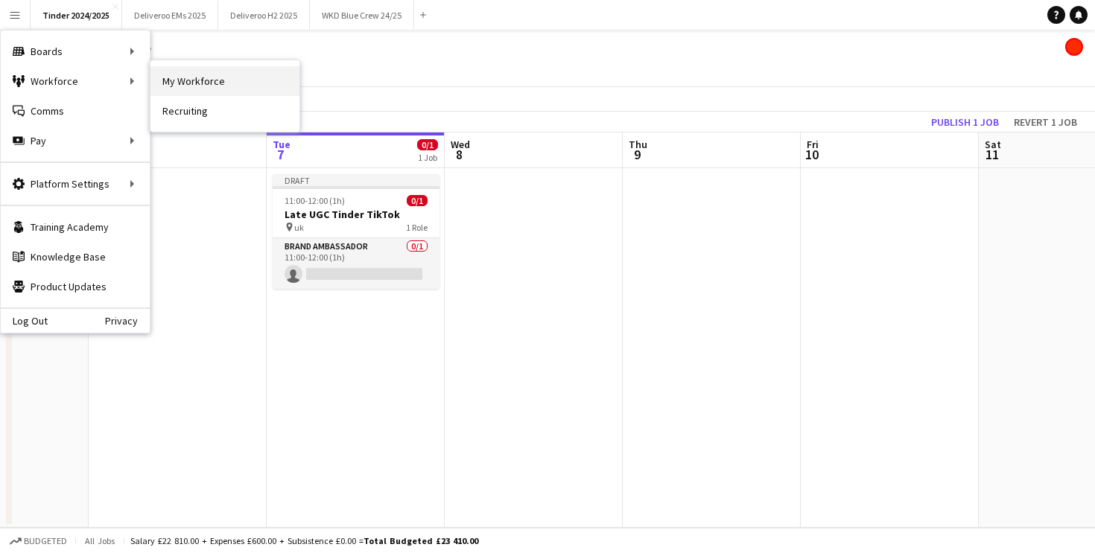
click at [196, 77] on link "My Workforce" at bounding box center [224, 81] width 149 height 30
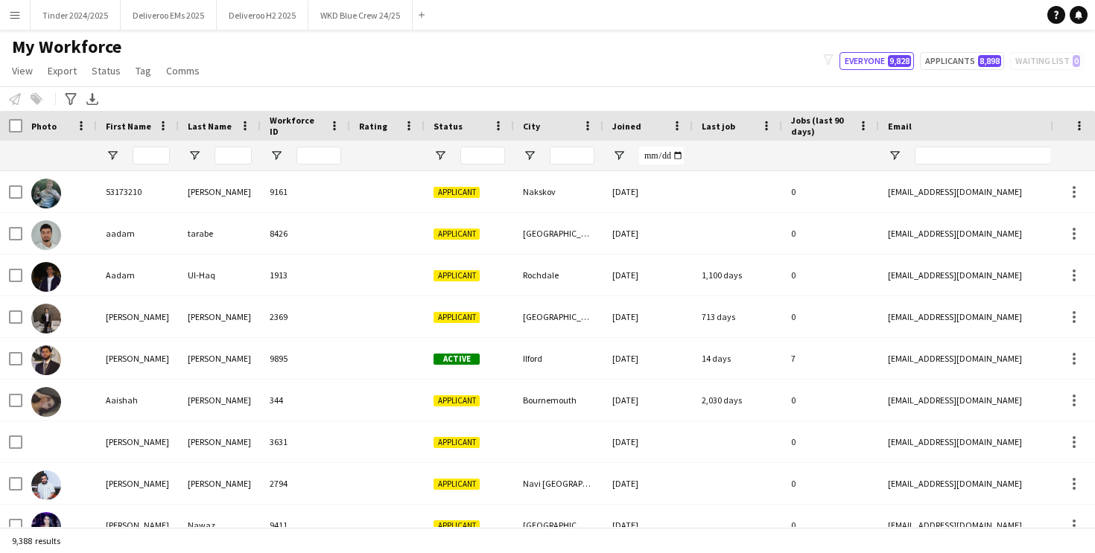
type input "**********"
type input "******"
type input "**********"
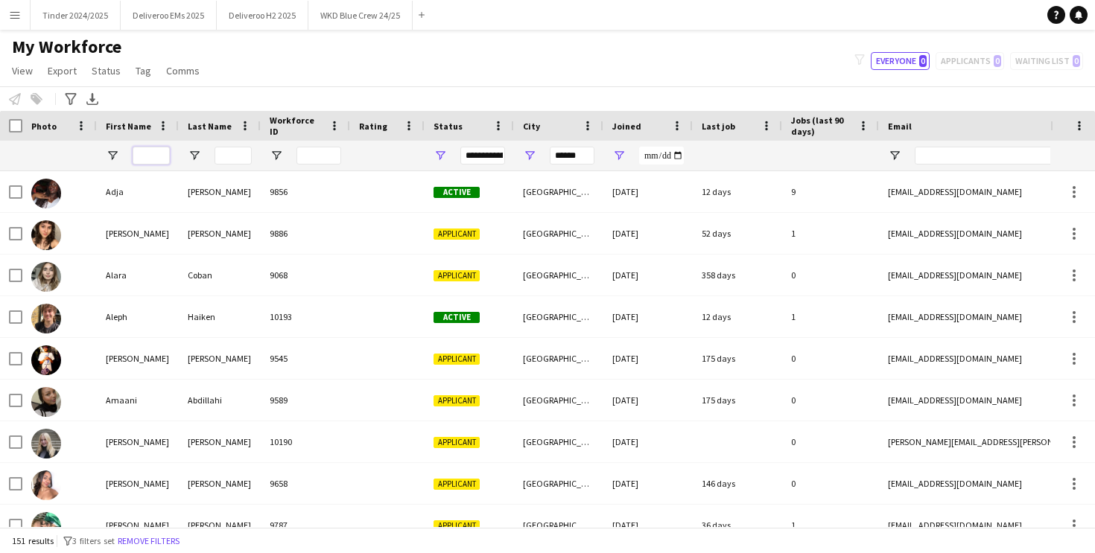
click at [147, 156] on input "First Name Filter Input" at bounding box center [151, 156] width 37 height 18
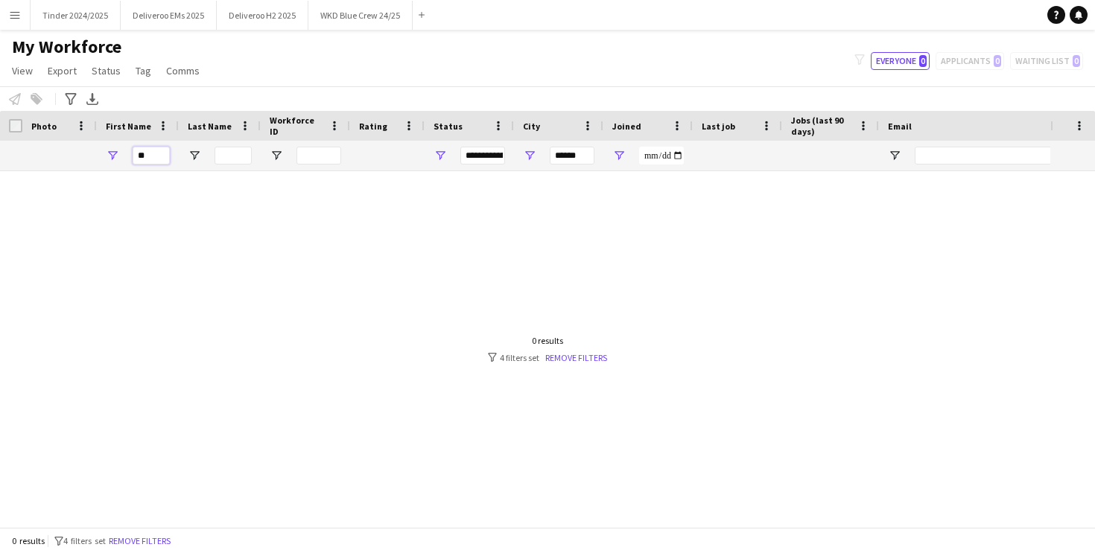
type input "*"
type input "****"
click at [582, 353] on link "Remove filters" at bounding box center [576, 357] width 62 height 11
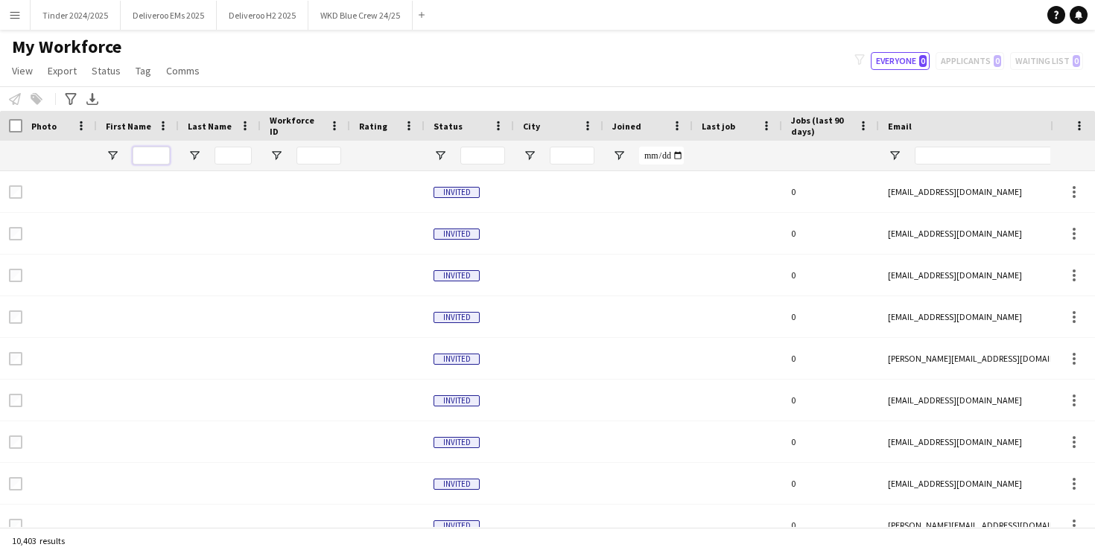
click at [151, 158] on input "First Name Filter Input" at bounding box center [151, 156] width 37 height 18
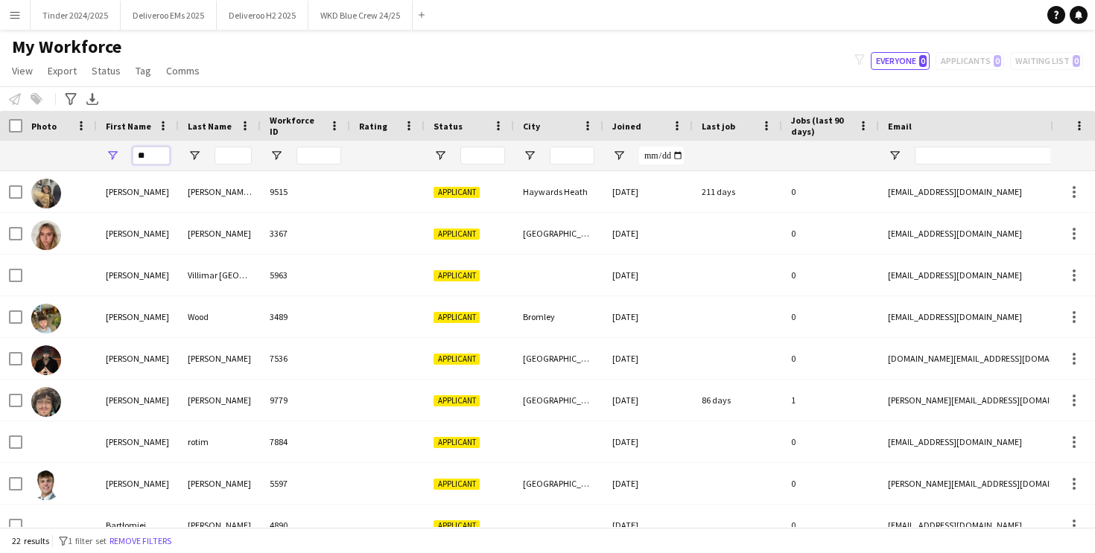
type input "*"
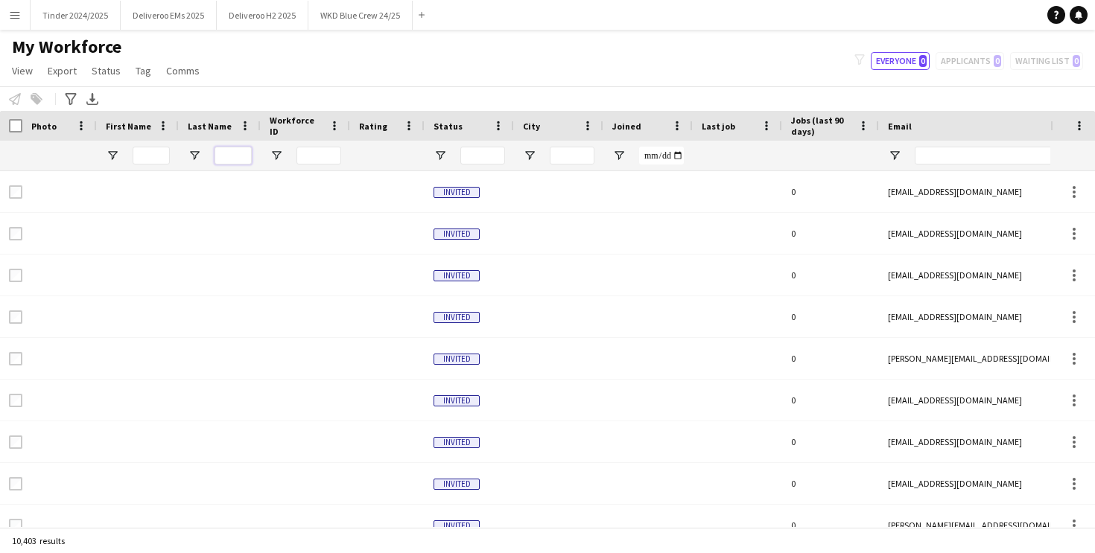
click at [233, 159] on input "Last Name Filter Input" at bounding box center [232, 156] width 37 height 18
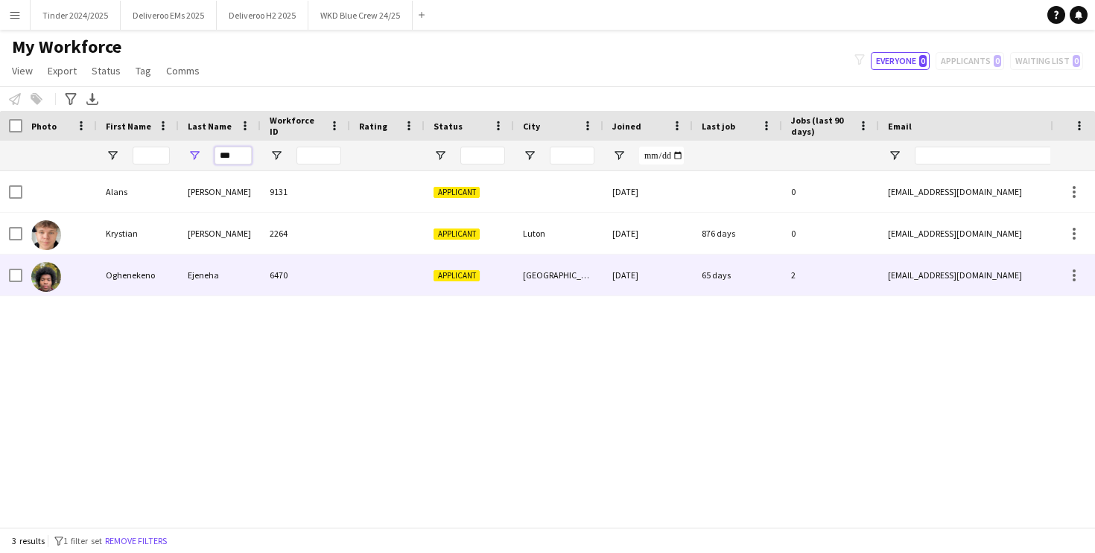
type input "***"
click at [275, 272] on div "6470" at bounding box center [305, 275] width 89 height 41
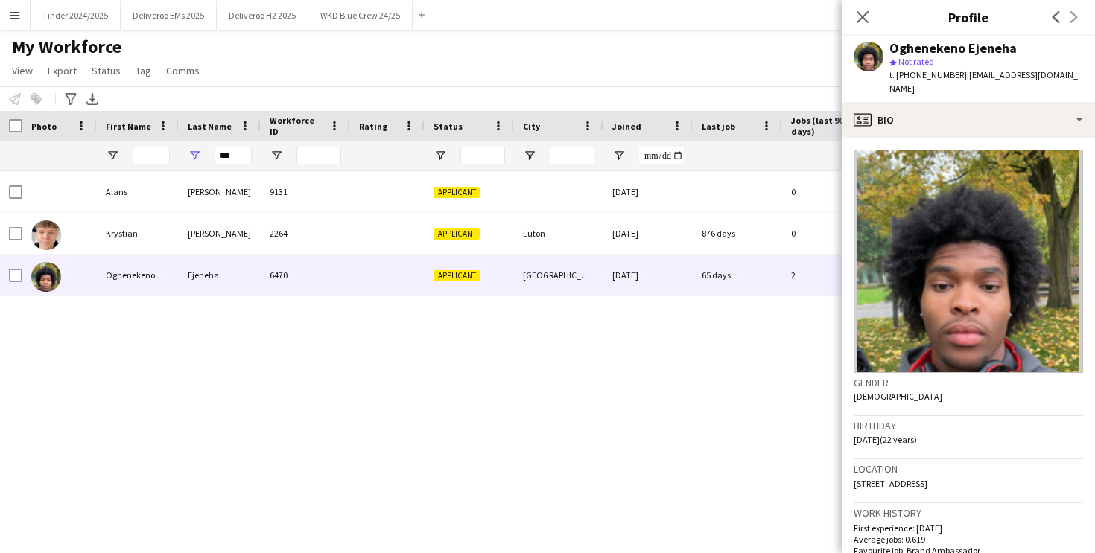
scroll to position [460, 0]
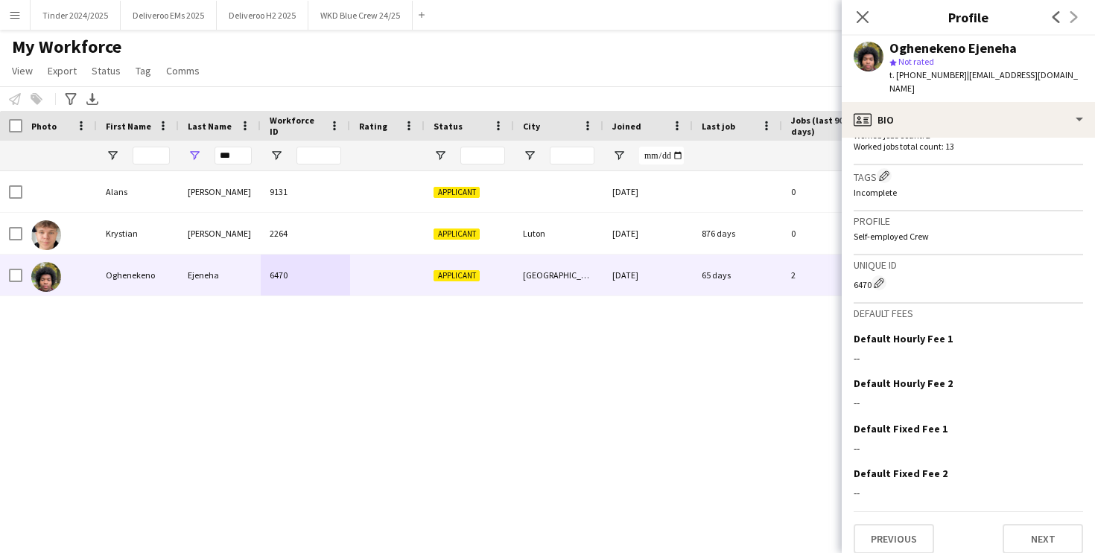
click at [1036, 512] on div "Previous Next" at bounding box center [967, 533] width 229 height 42
click at [1035, 524] on button "Next" at bounding box center [1042, 539] width 80 height 30
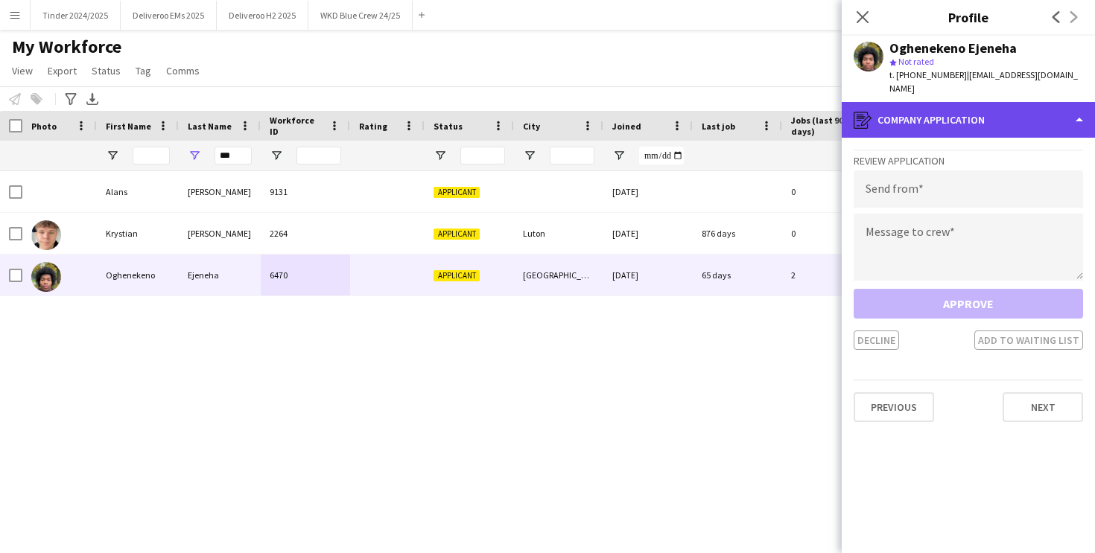
click at [985, 102] on div "register Company application" at bounding box center [967, 120] width 253 height 36
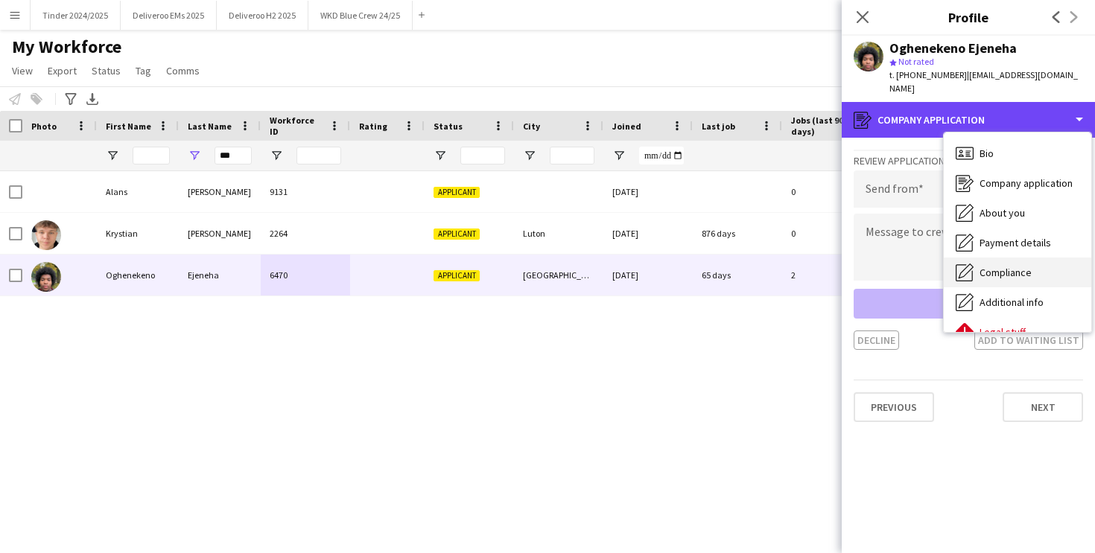
scroll to position [54, 0]
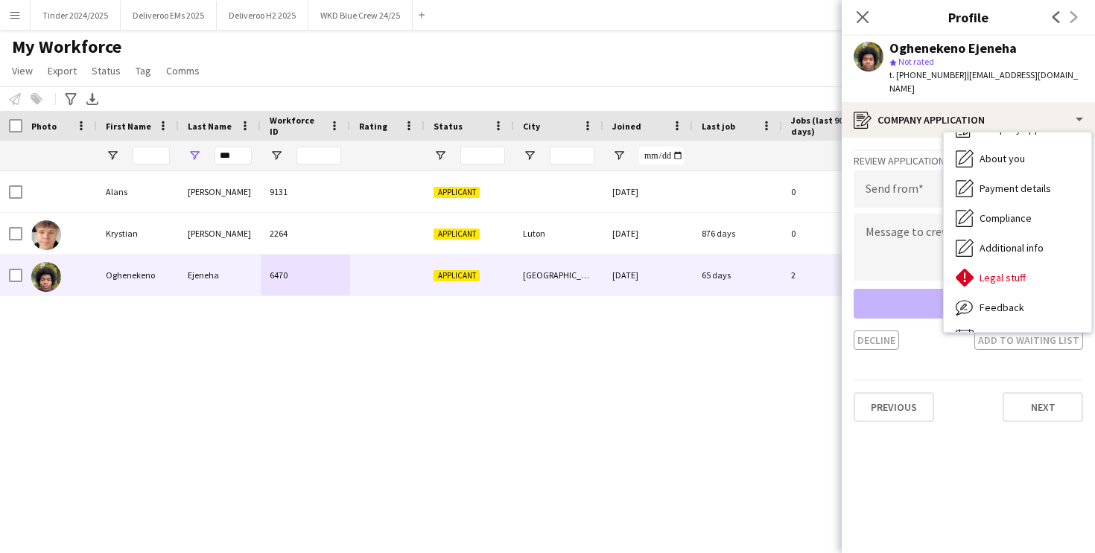
click at [971, 380] on div "Previous Next" at bounding box center [967, 401] width 229 height 42
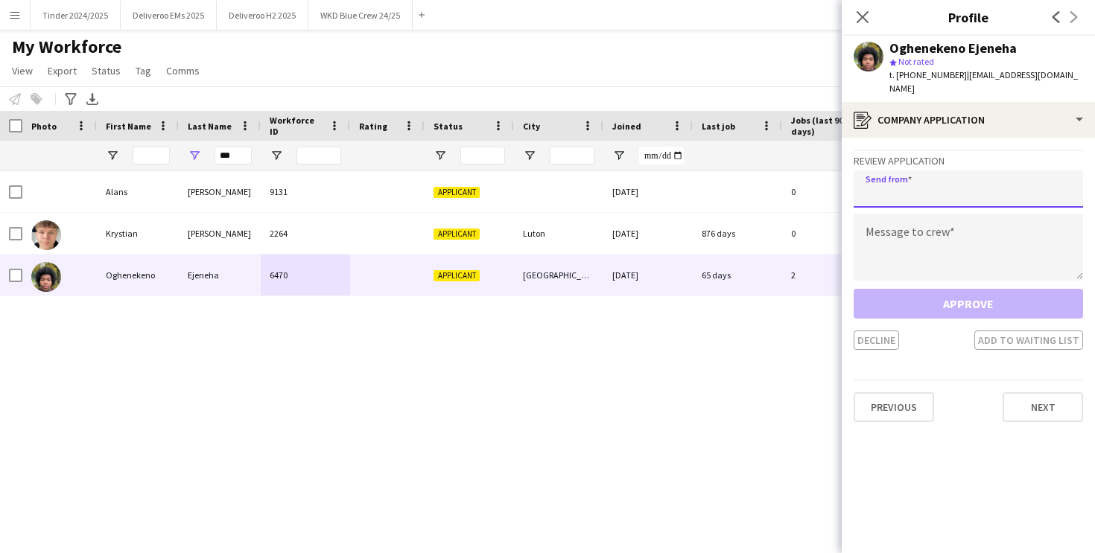
click at [891, 175] on input "email" at bounding box center [967, 189] width 229 height 37
type input "**********"
click at [911, 216] on textarea at bounding box center [967, 247] width 229 height 67
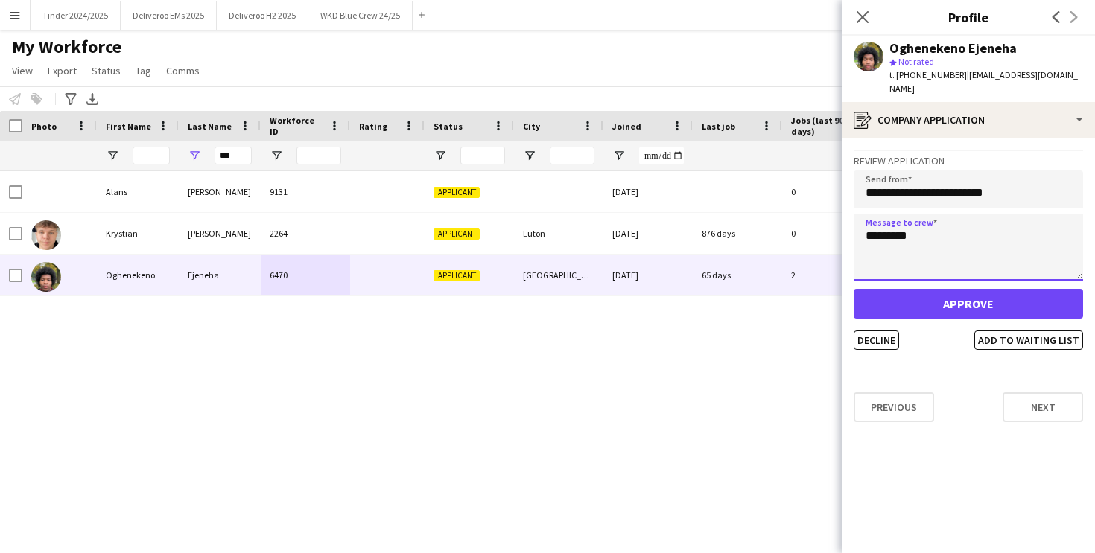
type textarea "*********"
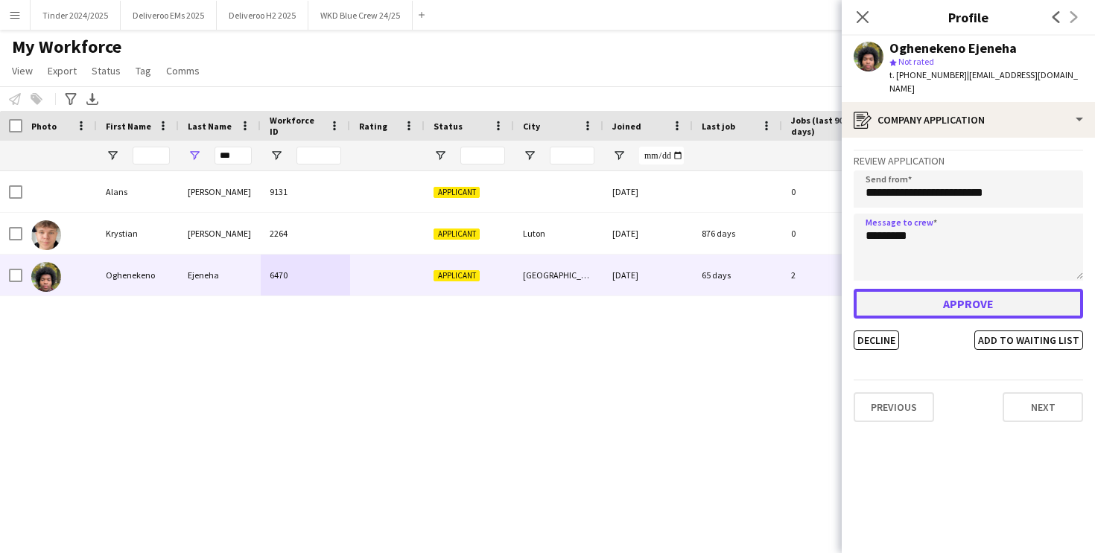
click at [912, 289] on button "Approve" at bounding box center [967, 304] width 229 height 30
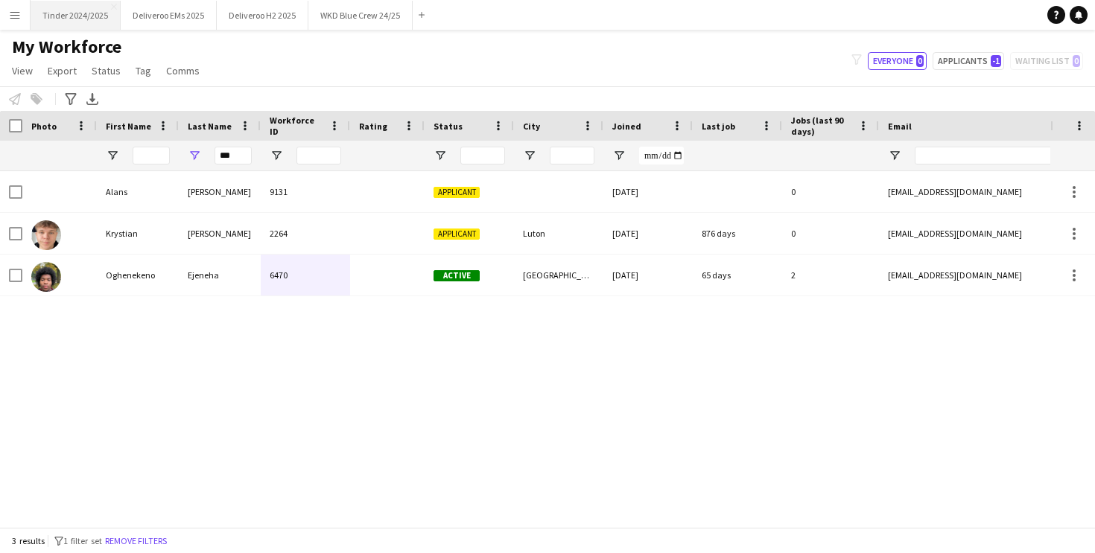
click at [68, 16] on button "Tinder 2024/2025 Close" at bounding box center [76, 15] width 90 height 29
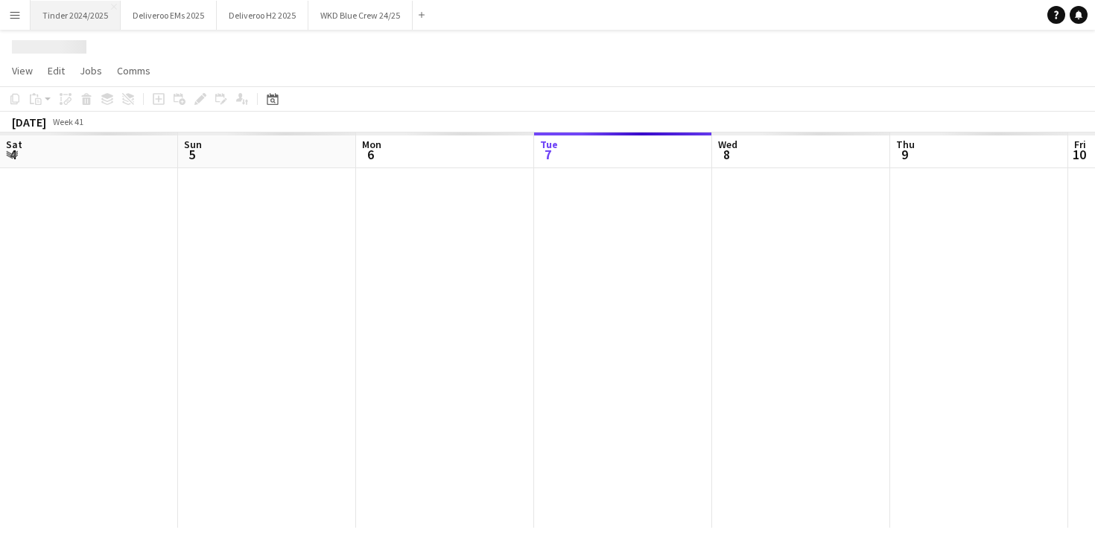
scroll to position [0, 356]
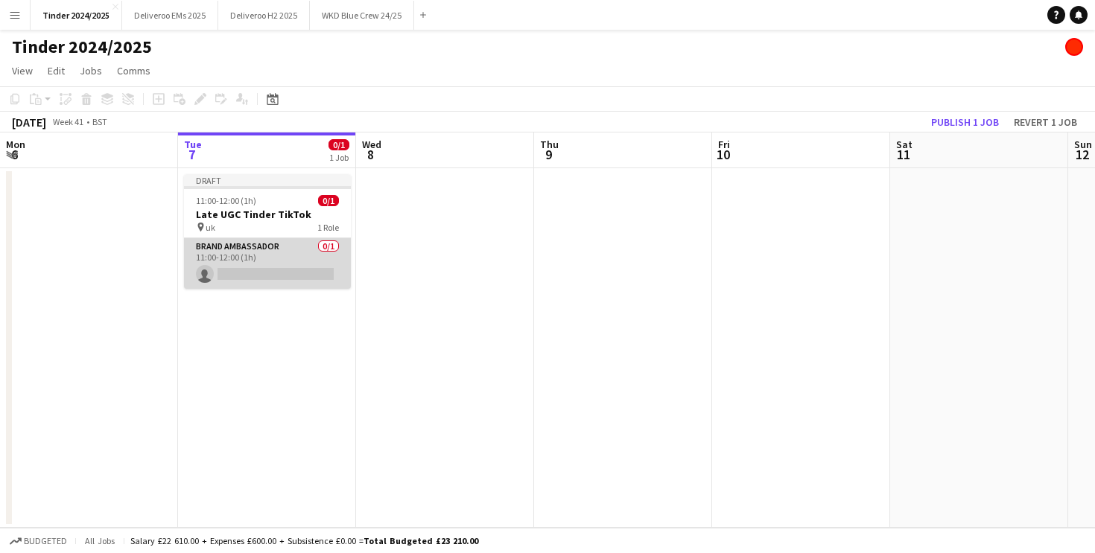
click at [251, 279] on app-card-role "Brand Ambassador 0/1 11:00-12:00 (1h) single-neutral-actions" at bounding box center [267, 263] width 167 height 51
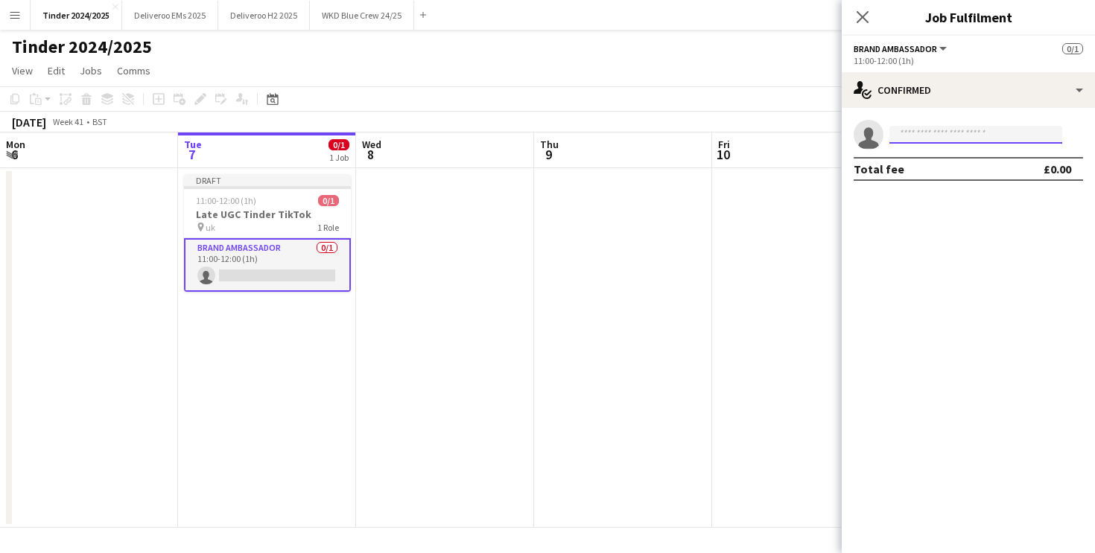
click at [911, 136] on input at bounding box center [975, 135] width 173 height 18
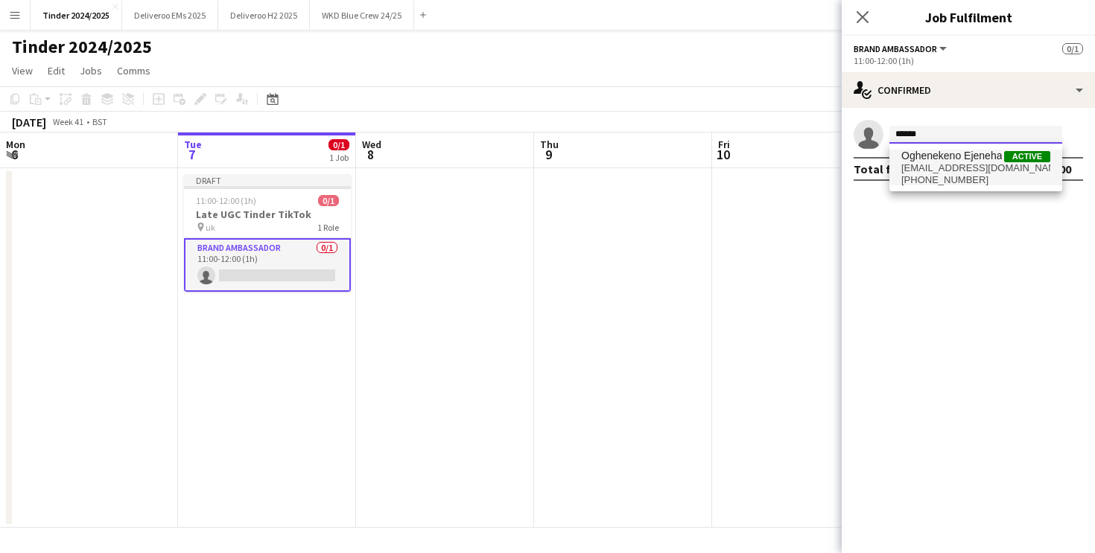
type input "******"
click at [952, 169] on span "[EMAIL_ADDRESS][DOMAIN_NAME]" at bounding box center [975, 168] width 149 height 12
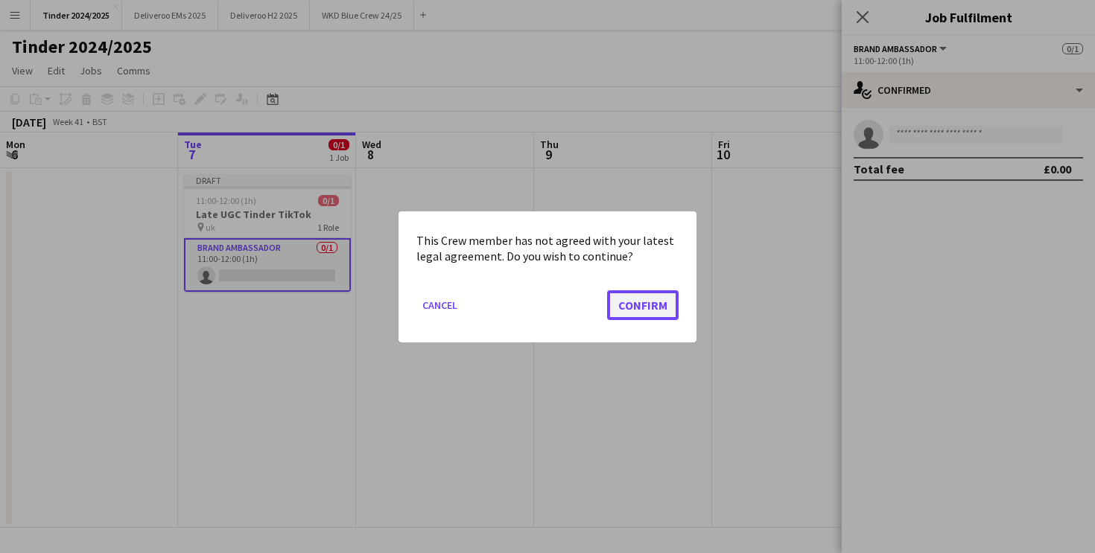
click at [637, 305] on button "Confirm" at bounding box center [642, 305] width 71 height 30
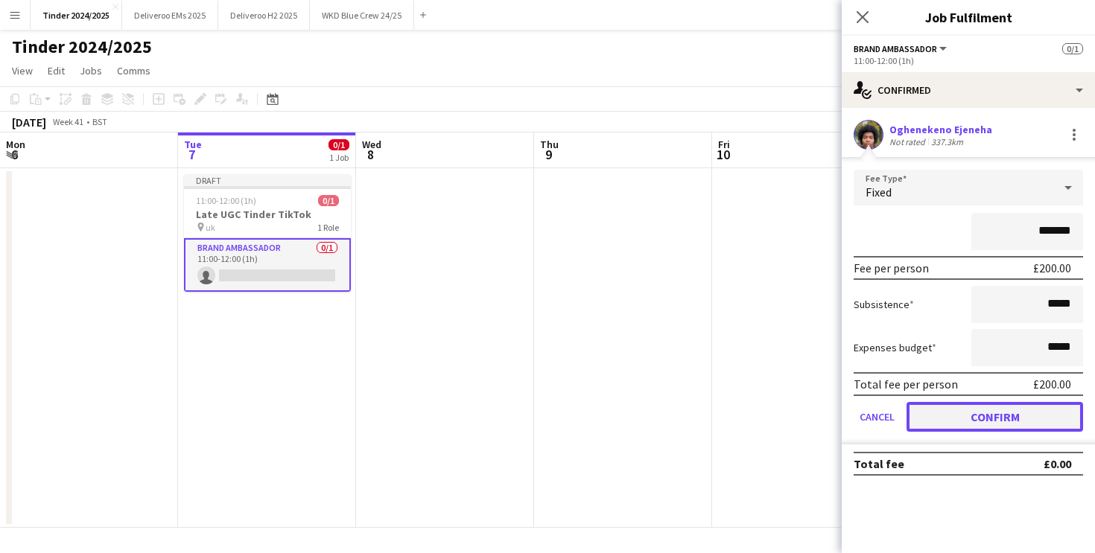
click at [955, 410] on button "Confirm" at bounding box center [994, 417] width 176 height 30
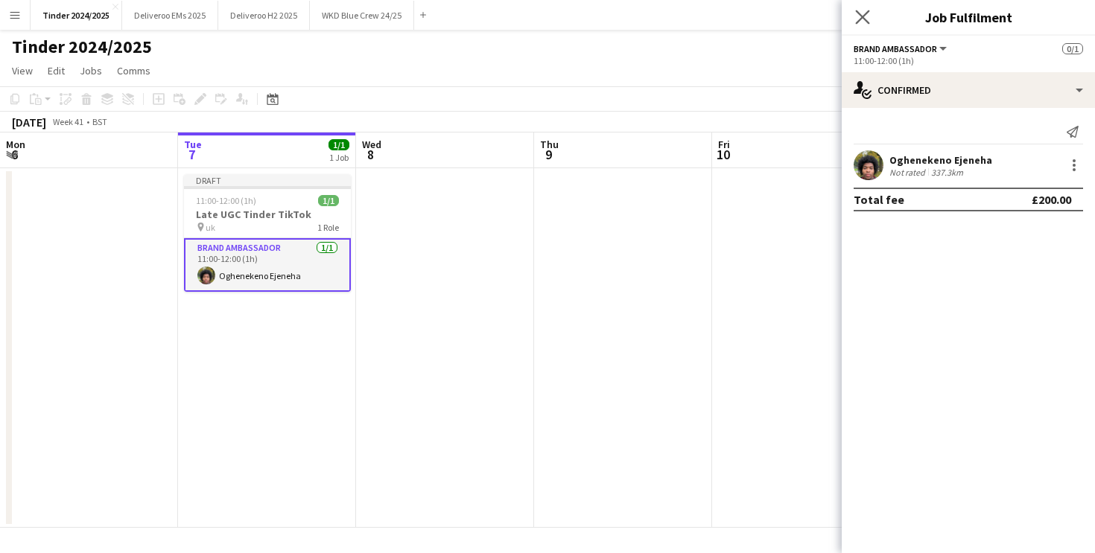
click at [872, 20] on app-icon "Close pop-in" at bounding box center [863, 18] width 22 height 22
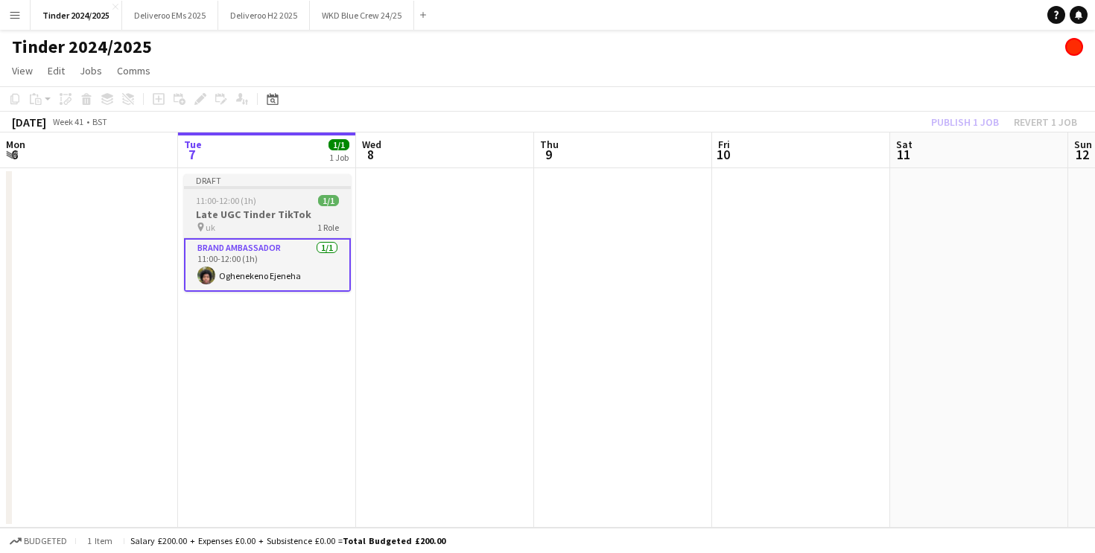
click at [278, 212] on h3 "Late UGC Tinder TikTok" at bounding box center [267, 214] width 167 height 13
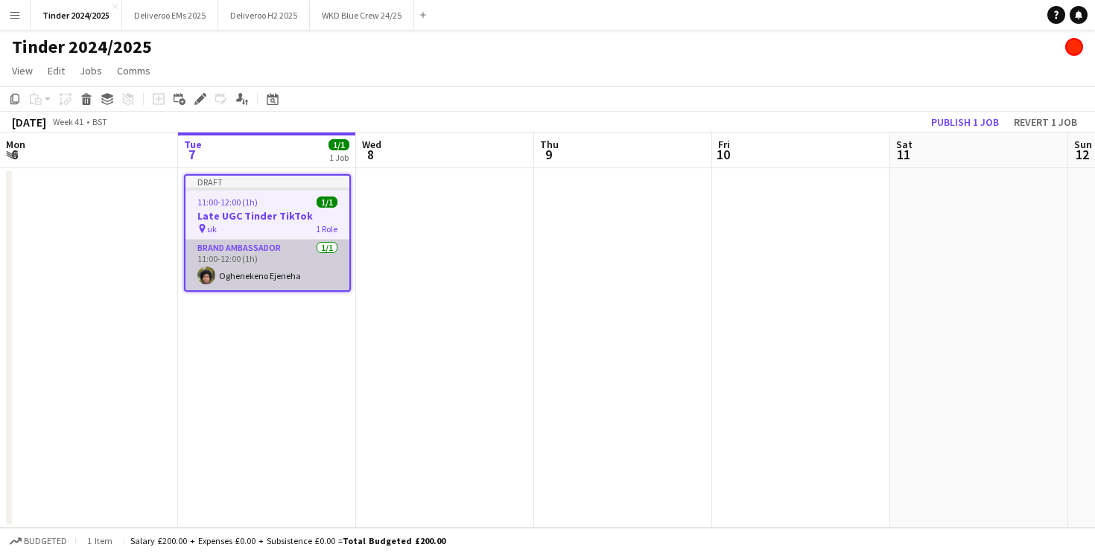
click at [292, 249] on app-card-role "Brand Ambassador [DATE] 11:00-12:00 (1h) Oghenekeno Ejeneha" at bounding box center [267, 265] width 164 height 51
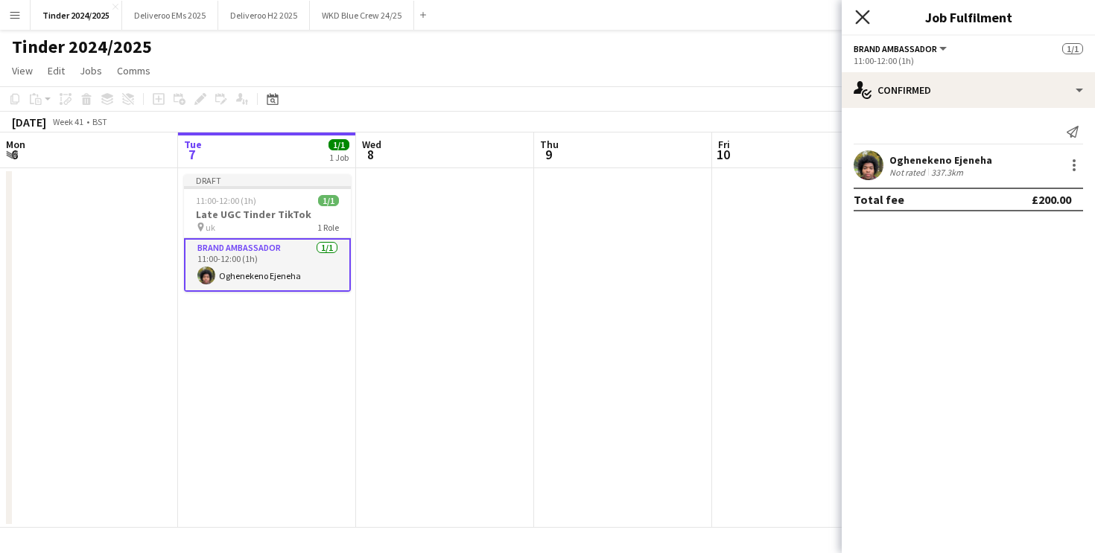
click at [858, 15] on icon "Close pop-in" at bounding box center [862, 17] width 14 height 14
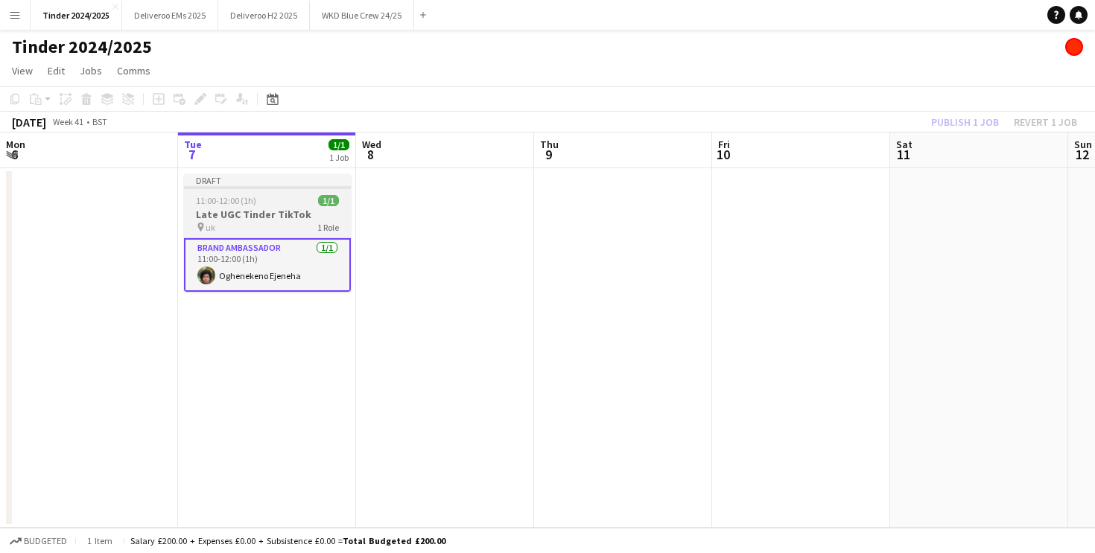
click at [291, 217] on h3 "Late UGC Tinder TikTok" at bounding box center [267, 214] width 167 height 13
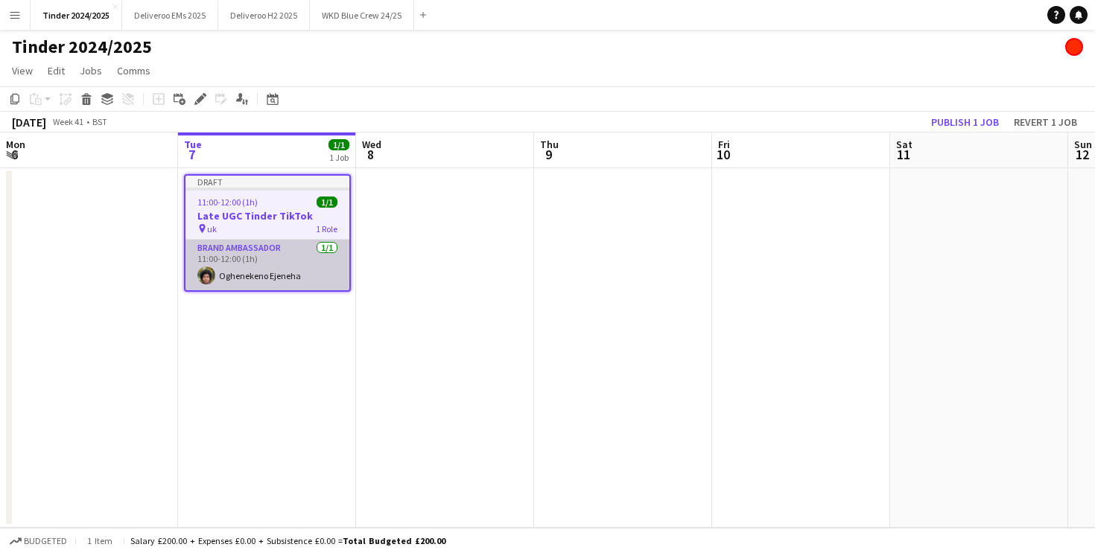
click at [293, 261] on app-card-role "Brand Ambassador [DATE] 11:00-12:00 (1h) Oghenekeno Ejeneha" at bounding box center [267, 265] width 164 height 51
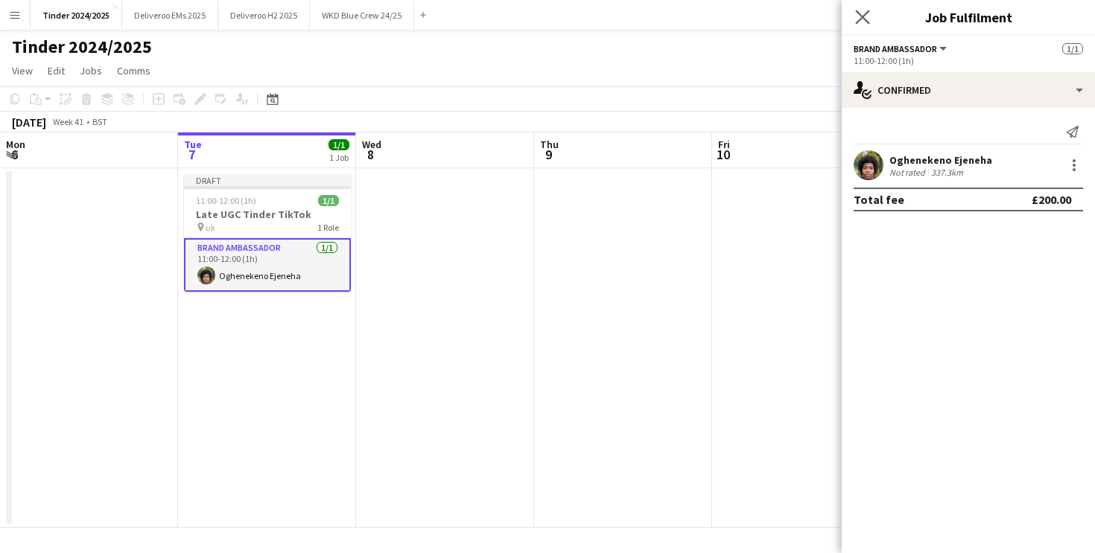
click at [857, 8] on app-icon "Close pop-in" at bounding box center [863, 18] width 22 height 22
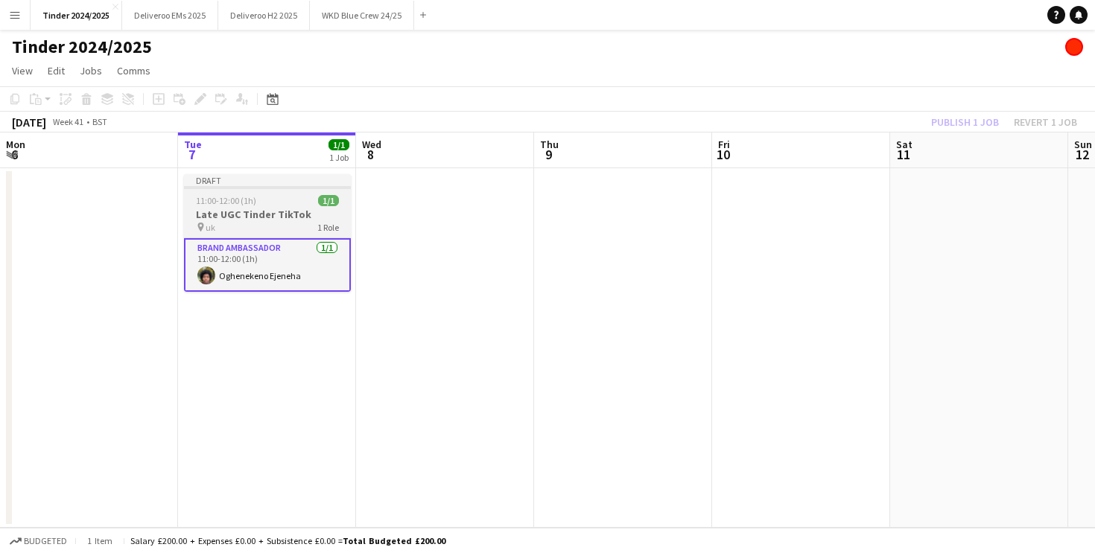
click at [275, 183] on div "Draft" at bounding box center [267, 180] width 167 height 12
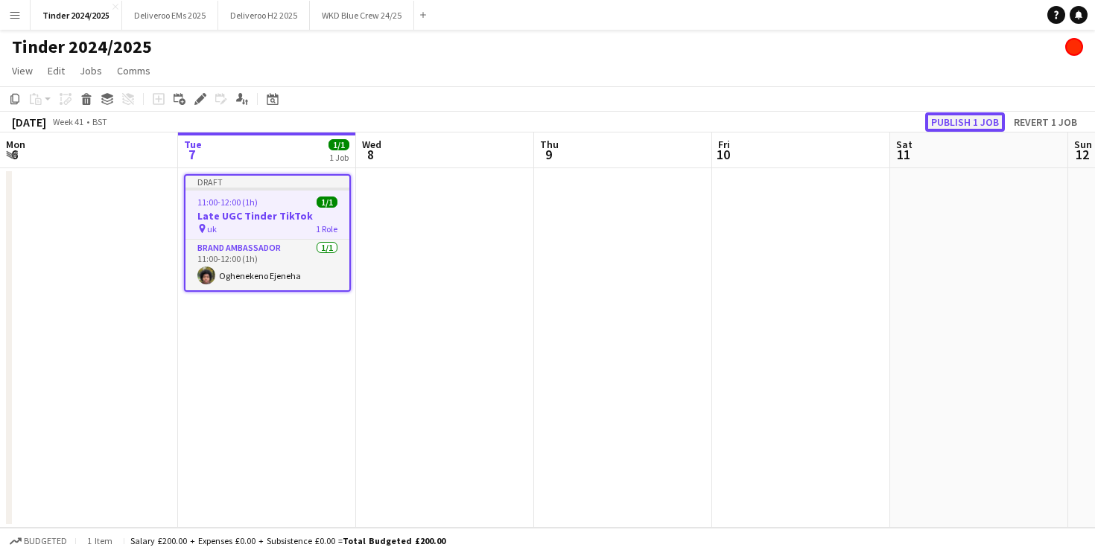
click at [955, 117] on button "Publish 1 job" at bounding box center [965, 121] width 80 height 19
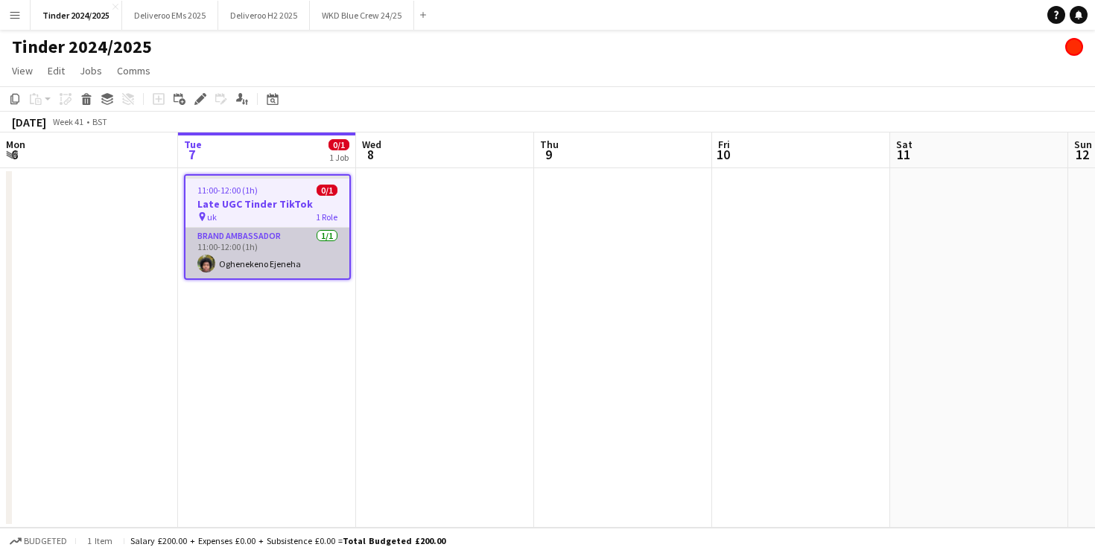
click at [249, 255] on app-card-role "Brand Ambassador [DATE] 11:00-12:00 (1h) Oghenekeno Ejeneha" at bounding box center [267, 253] width 164 height 51
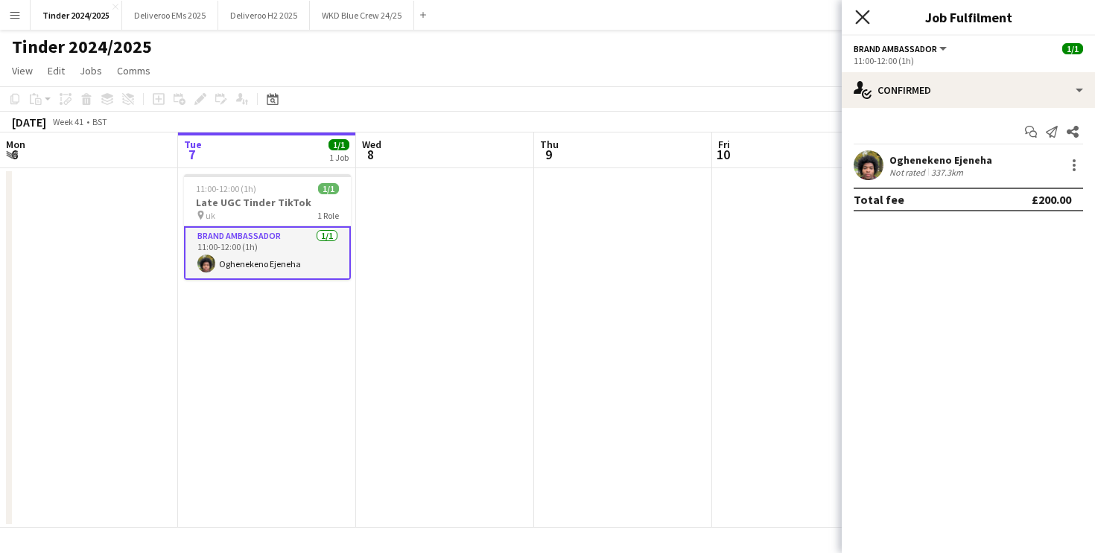
click at [856, 17] on icon "Close pop-in" at bounding box center [862, 17] width 14 height 14
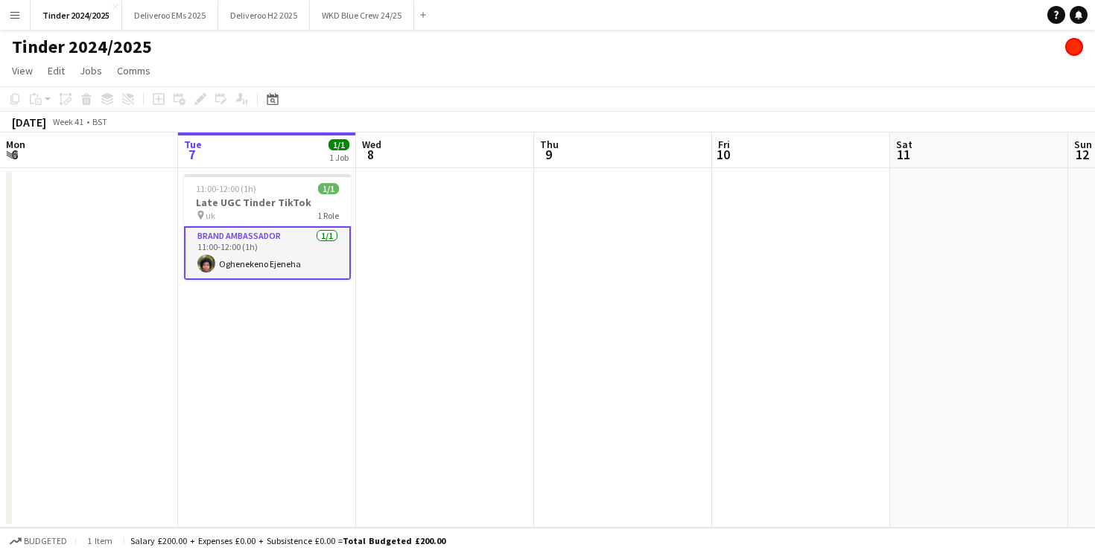
click at [705, 56] on div "Tinder 2024/2025" at bounding box center [547, 44] width 1095 height 28
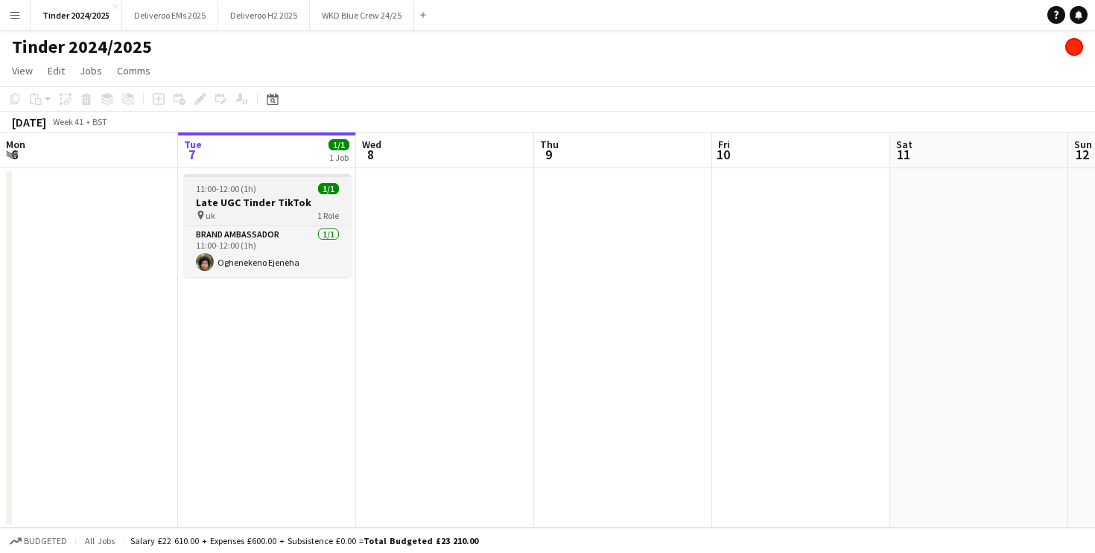
click at [290, 201] on h3 "Late UGC Tinder TikTok" at bounding box center [267, 202] width 167 height 13
